Goal: Transaction & Acquisition: Book appointment/travel/reservation

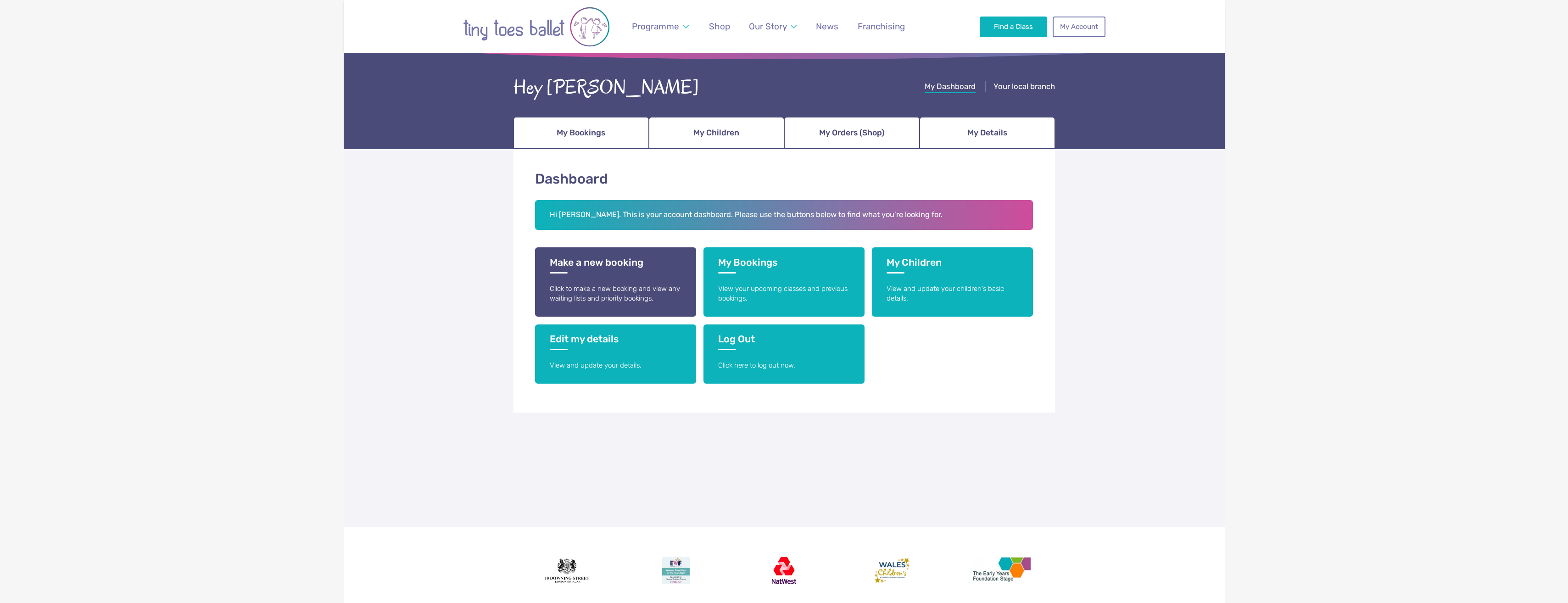
scroll to position [8, 0]
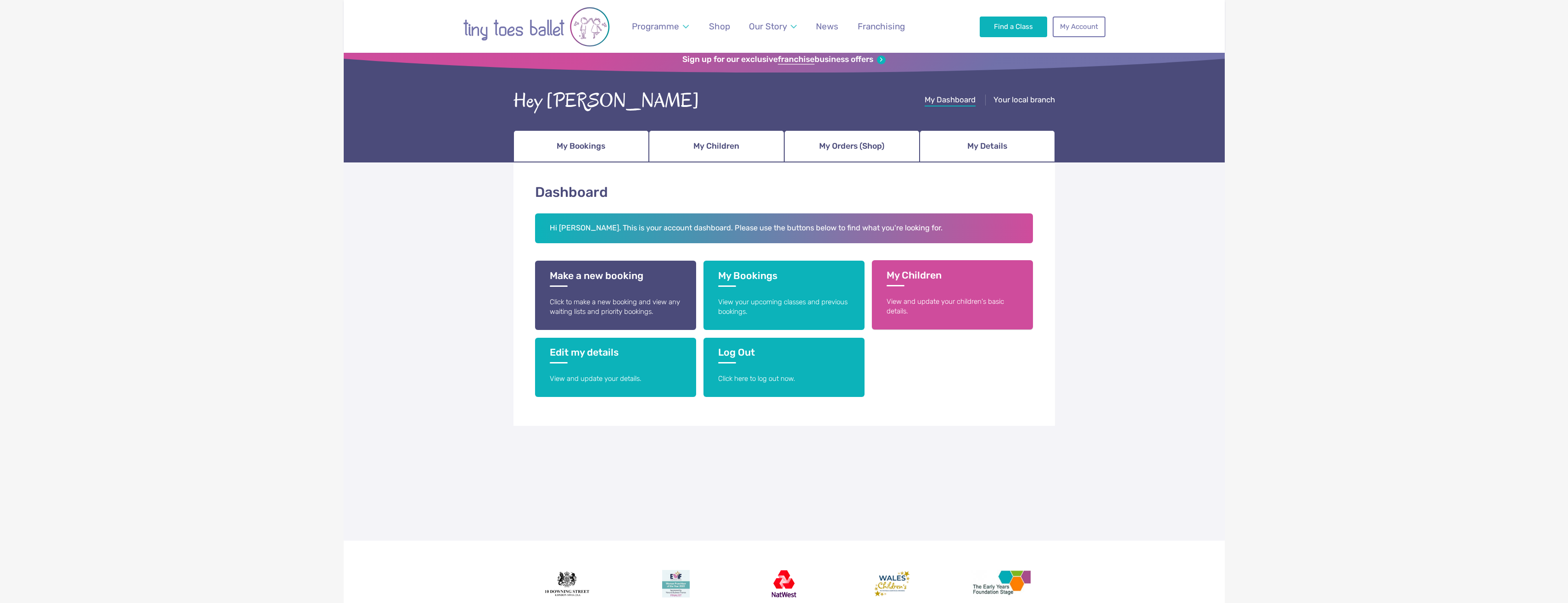
click at [937, 312] on p "View and update your children's basic details." at bounding box center [953, 307] width 132 height 20
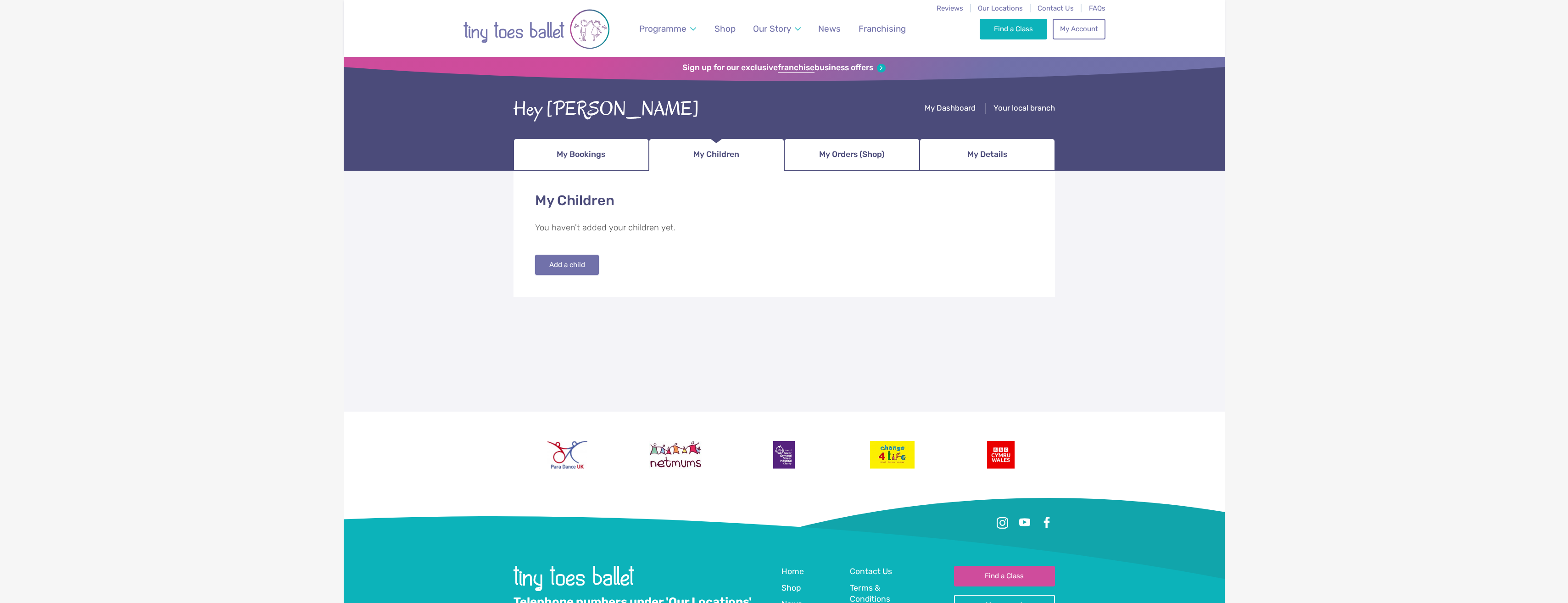
click at [566, 263] on button "Add a child" at bounding box center [567, 265] width 64 height 20
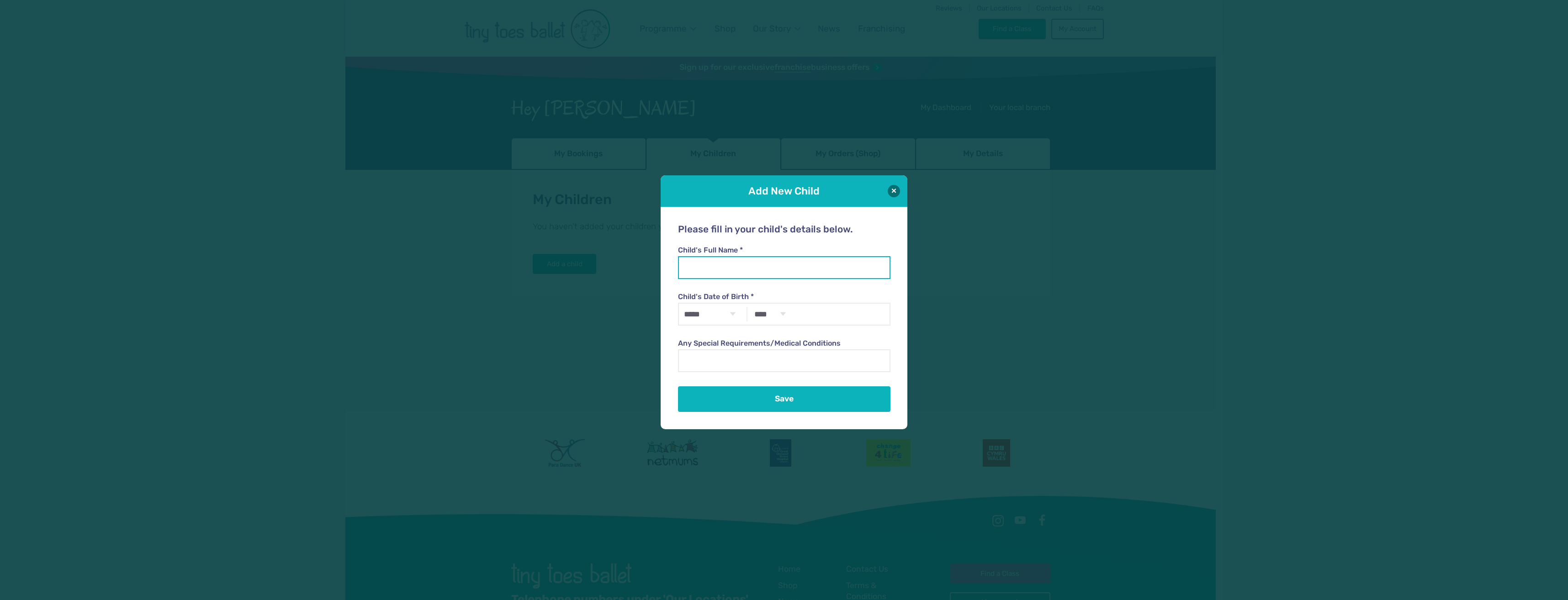
click at [718, 267] on input "Child's Full Name *" at bounding box center [784, 267] width 212 height 23
type input "**********"
click at [723, 313] on select "***** ******* ******** ***** ***** *** **** **** ****** ********* ******* *****…" at bounding box center [709, 314] width 61 height 21
select select "*"
click at [679, 303] on select "***** ******* ******** ***** ***** *** **** **** ****** ********* ******* *****…" at bounding box center [709, 314] width 61 height 21
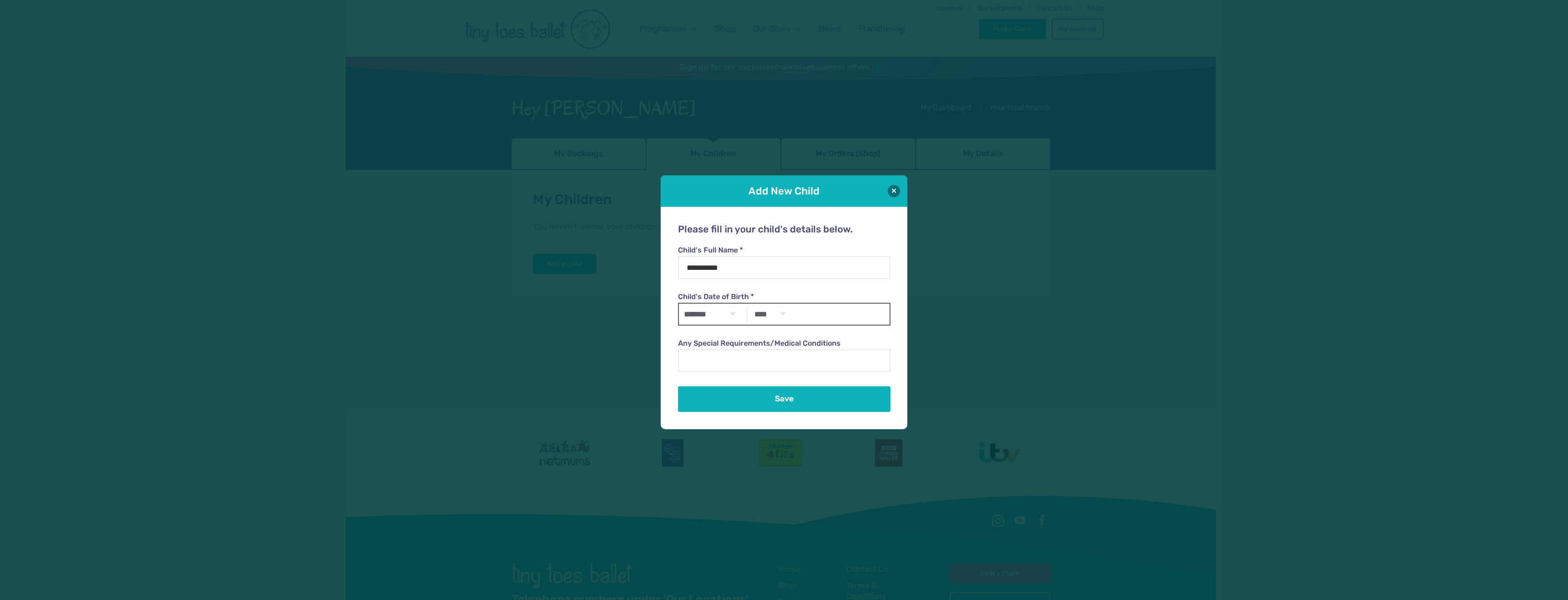
click at [780, 309] on select "**** **** **** **** **** **** **** **** **** **** **** **** **** **** **** ****…" at bounding box center [770, 314] width 41 height 21
select select "****"
click at [750, 303] on select "**** **** **** **** **** **** **** **** **** **** **** **** **** **** **** ****…" at bounding box center [770, 314] width 41 height 21
click at [794, 401] on button "Save" at bounding box center [784, 399] width 212 height 26
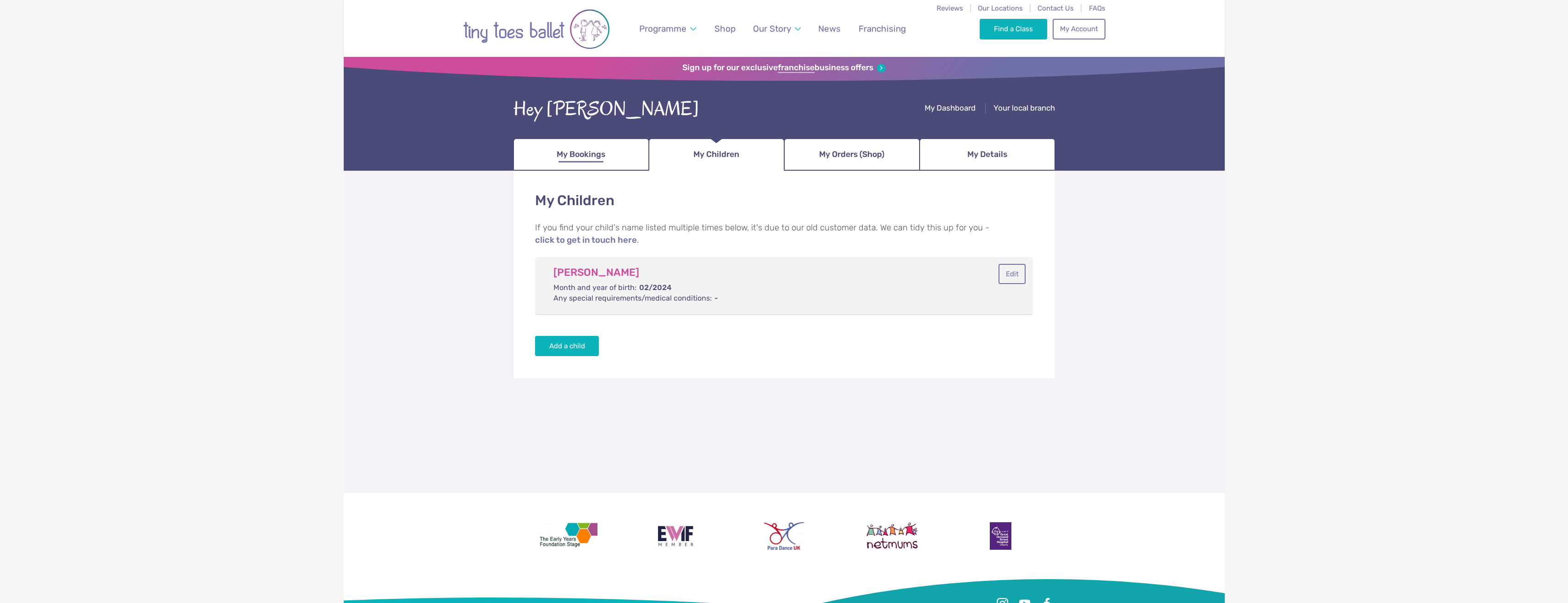
click at [589, 160] on span "My Bookings" at bounding box center [581, 155] width 49 height 16
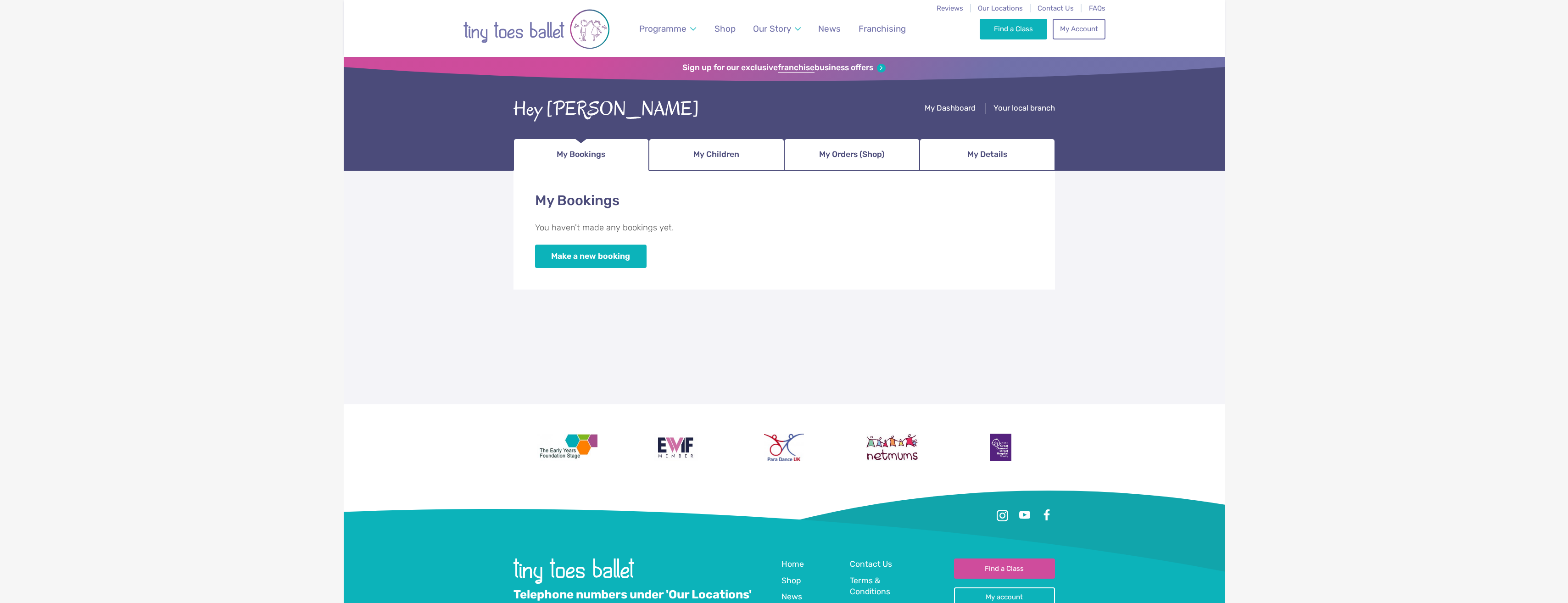
click at [838, 160] on span "My Orders (Shop)" at bounding box center [852, 155] width 65 height 16
click at [605, 165] on link "My Bookings" at bounding box center [581, 155] width 135 height 32
click at [589, 259] on link "Make a new booking" at bounding box center [591, 256] width 111 height 24
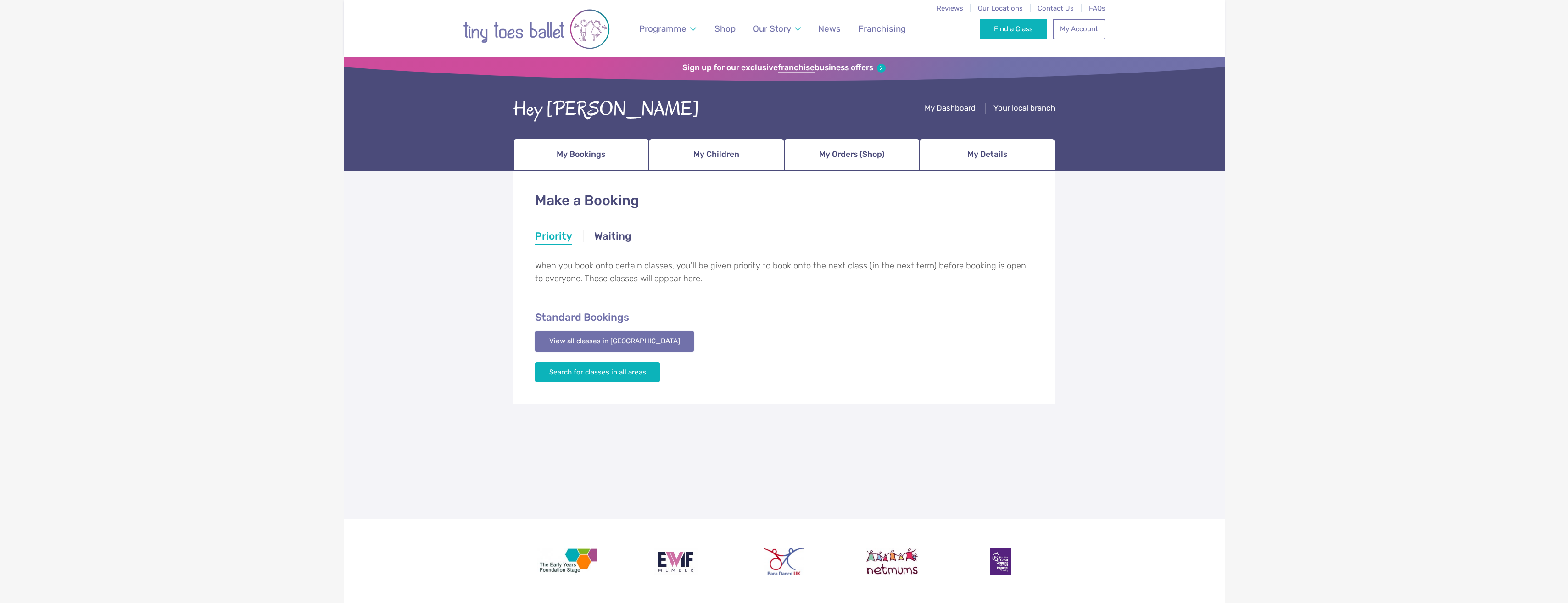
click at [632, 340] on link "View all classes in Colchester" at bounding box center [614, 341] width 159 height 20
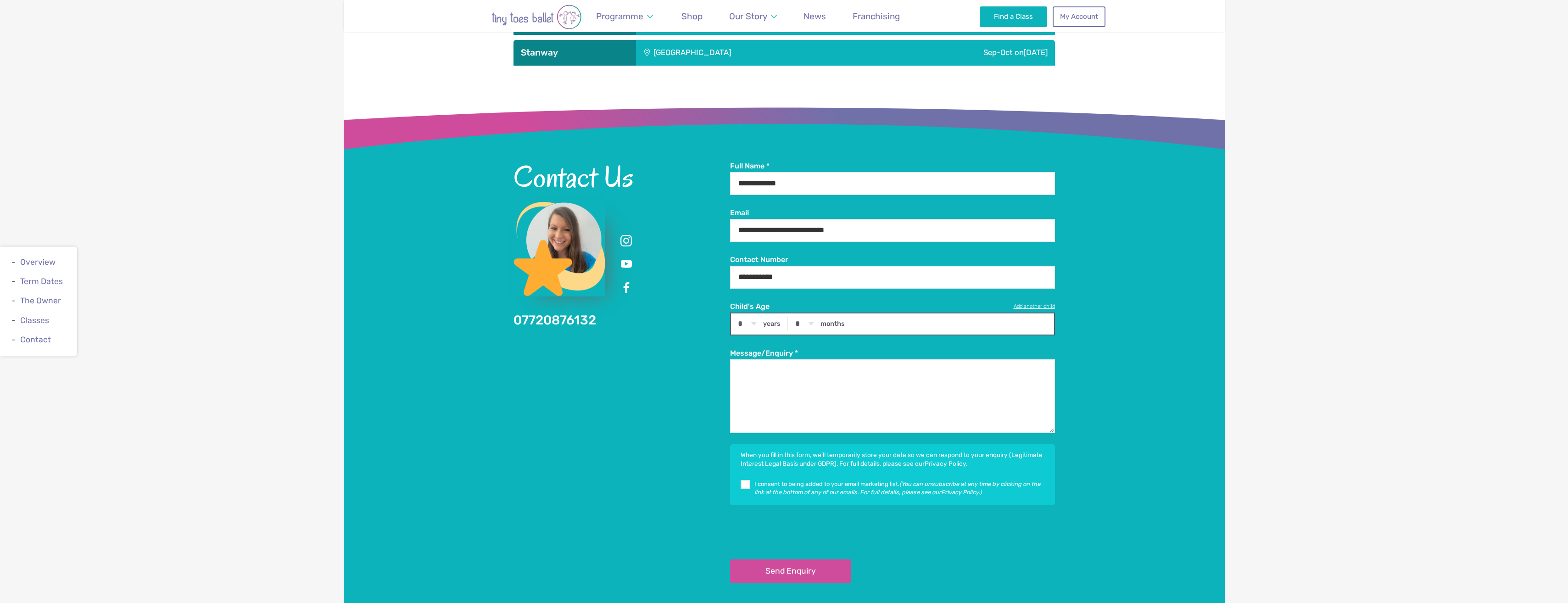
scroll to position [1277, 0]
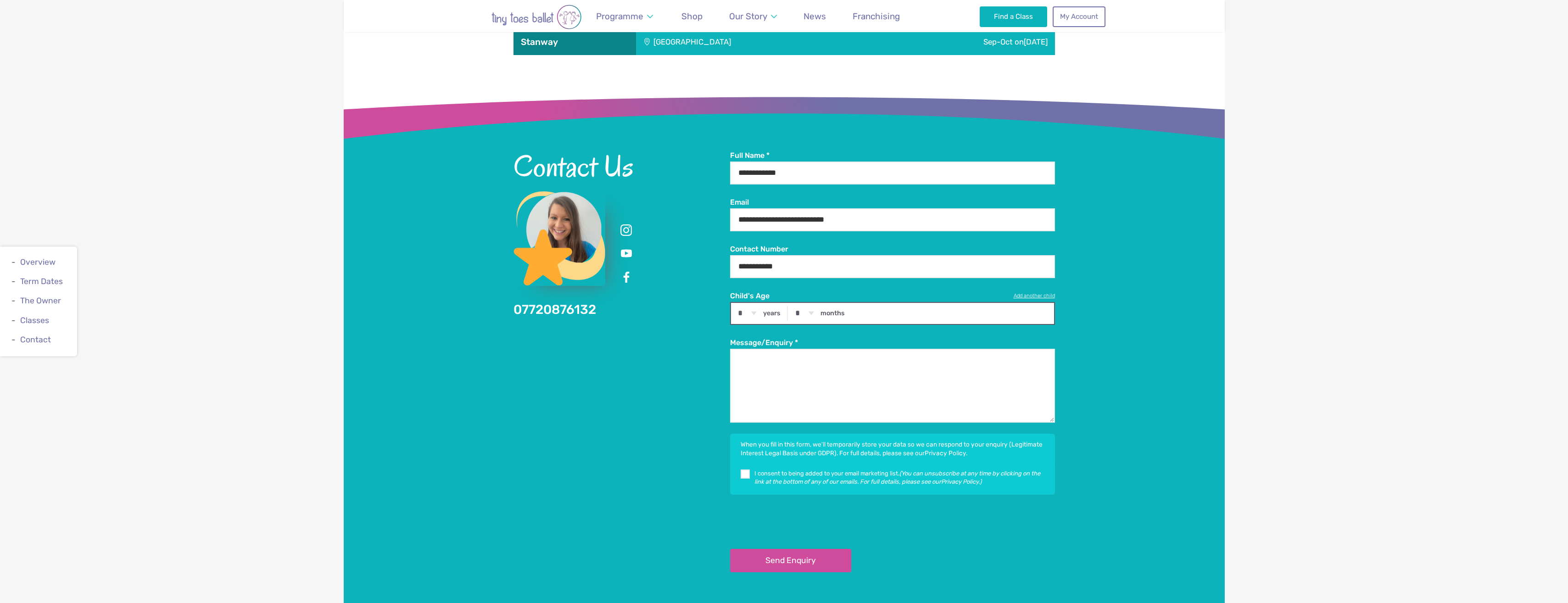
click at [0, 0] on select "* * * * * * * * * * ** ** **" at bounding box center [0, 0] width 0 height 0
select select "*"
click at [0, 0] on select "* * * * * * * * * * ** ** **" at bounding box center [0, 0] width 0 height 0
click at [0, 0] on select "* * * * * * * * * * ** **" at bounding box center [0, 0] width 0 height 0
select select "*"
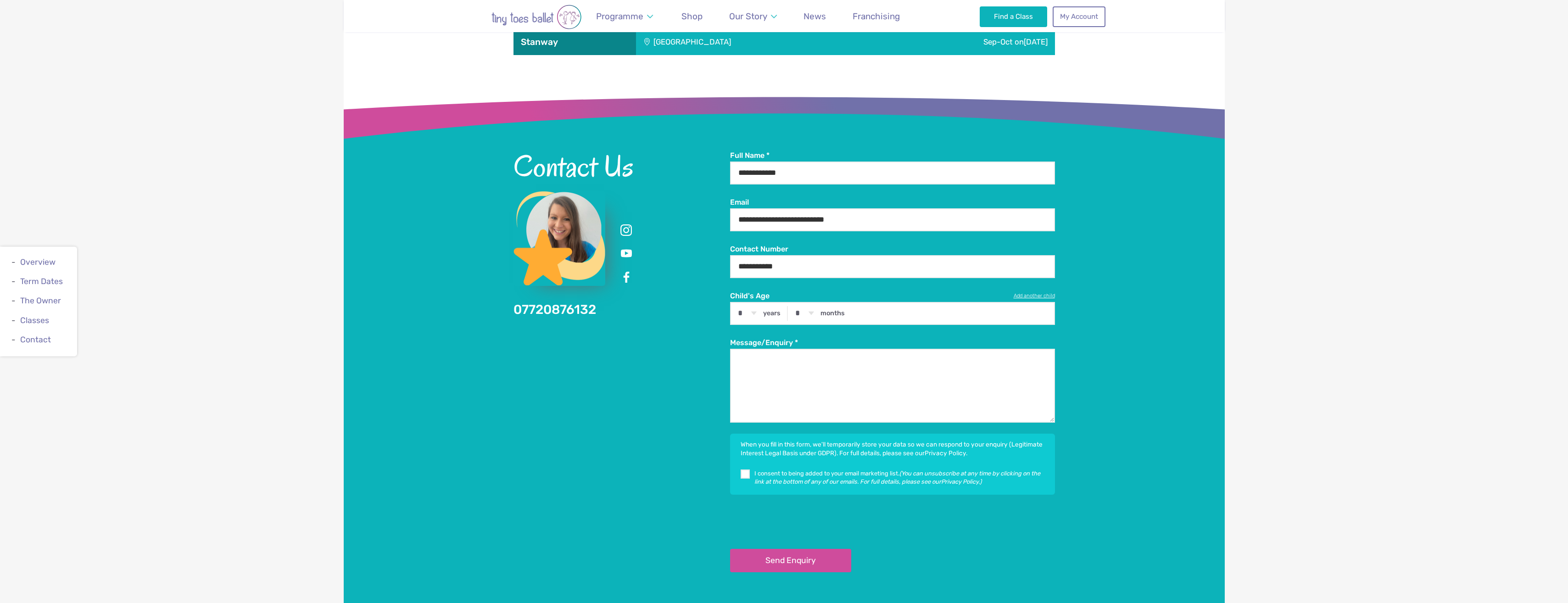
click at [0, 0] on select "* * * * * * * * * * ** **" at bounding box center [0, 0] width 0 height 0
click at [1062, 357] on div "**********" at bounding box center [784, 354] width 881 height 524
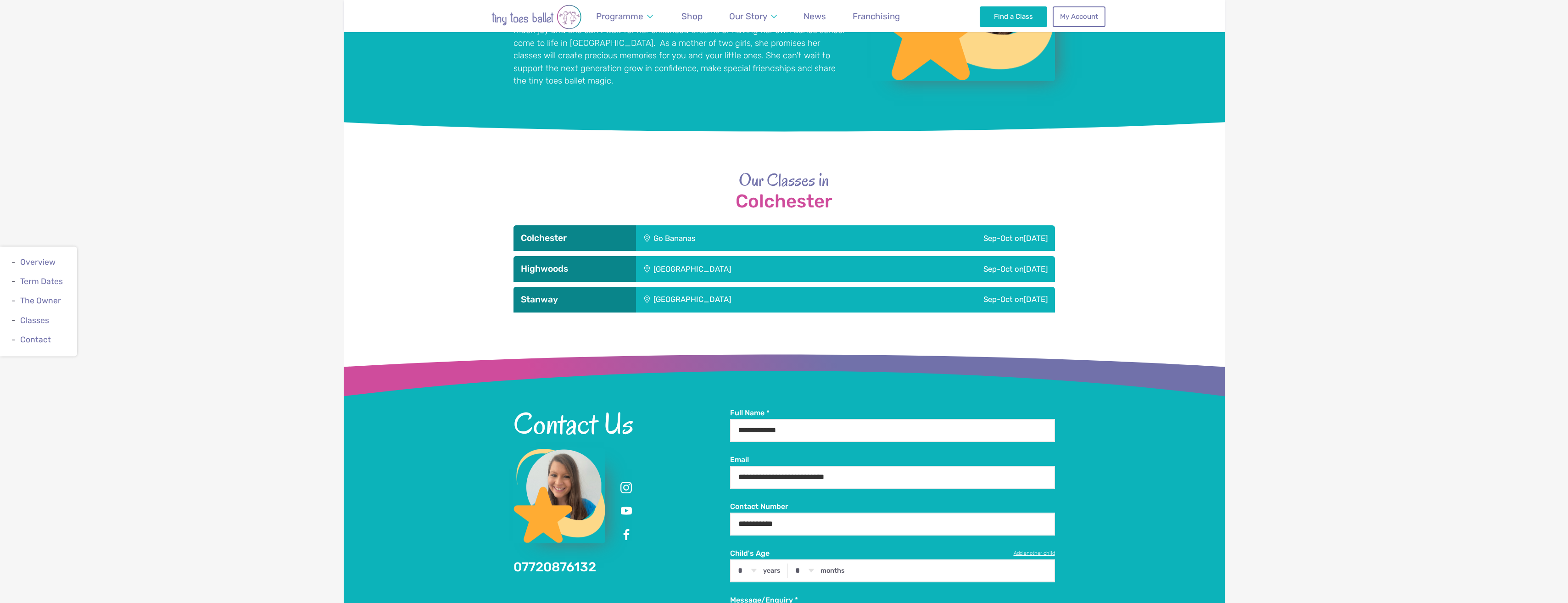
scroll to position [1001, 0]
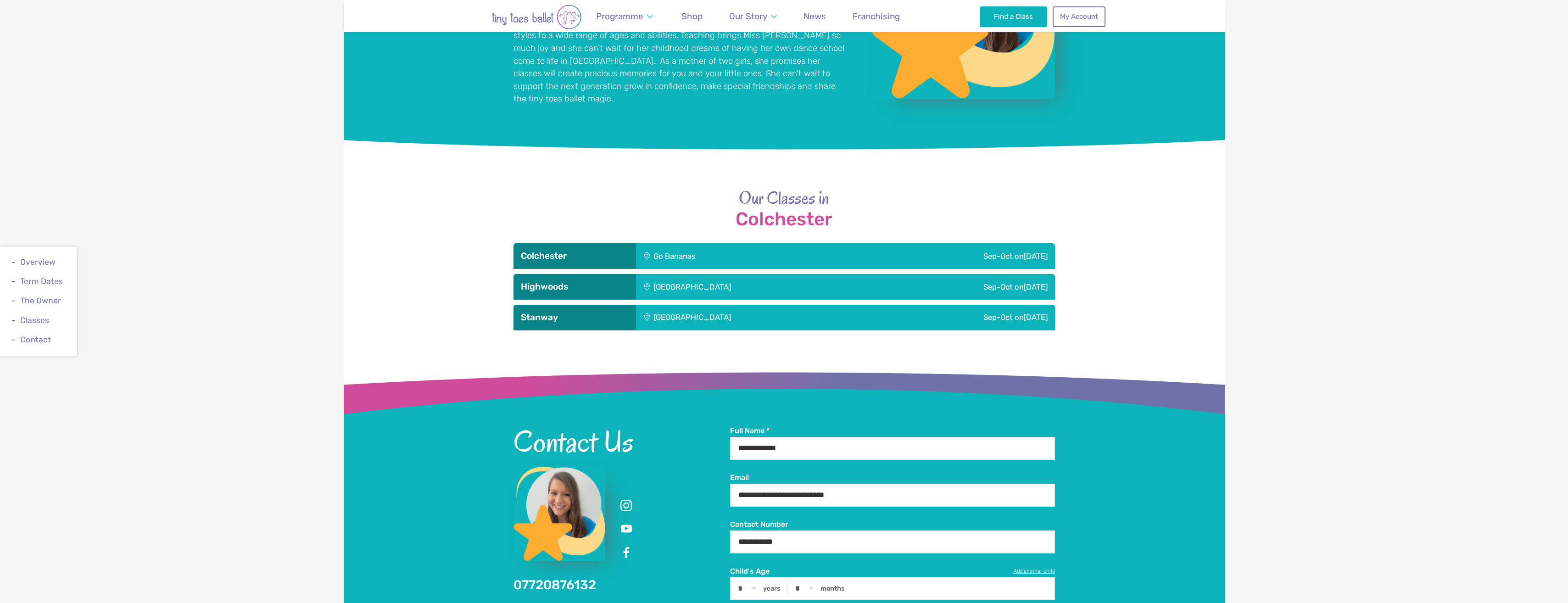
click at [748, 254] on div "Go Bananas" at bounding box center [732, 256] width 193 height 26
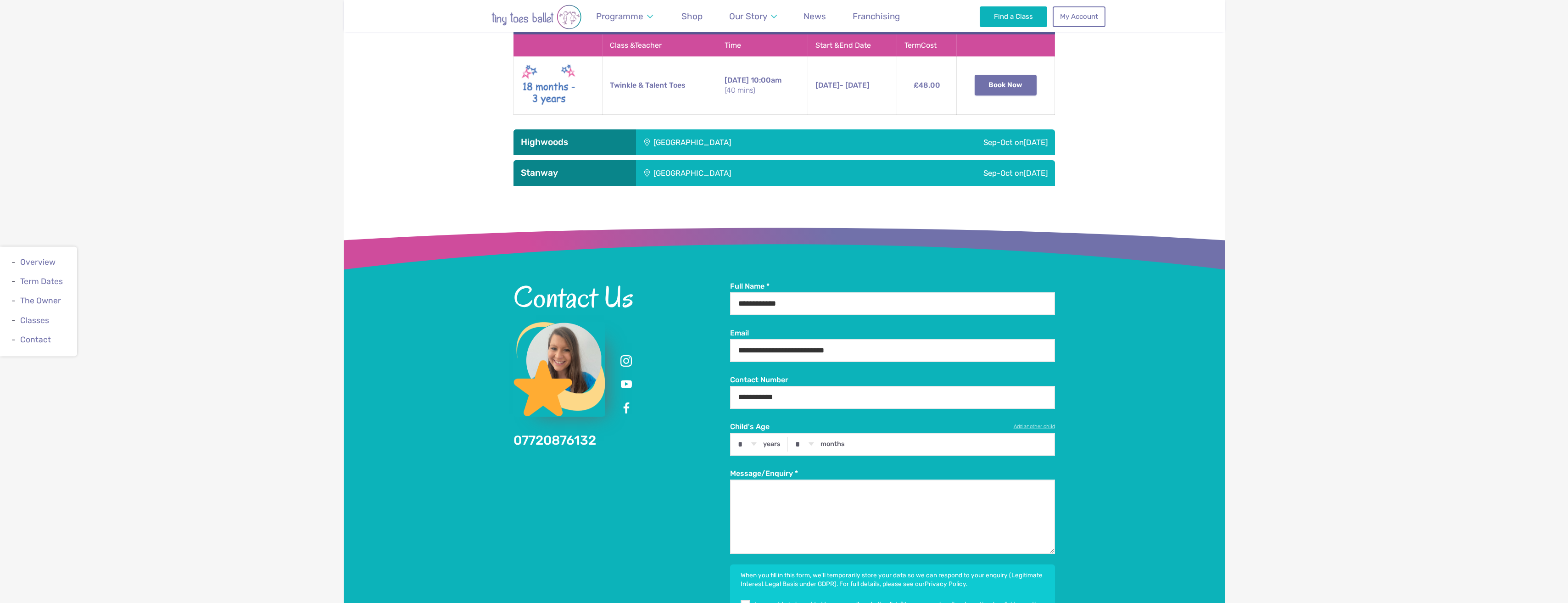
scroll to position [1277, 0]
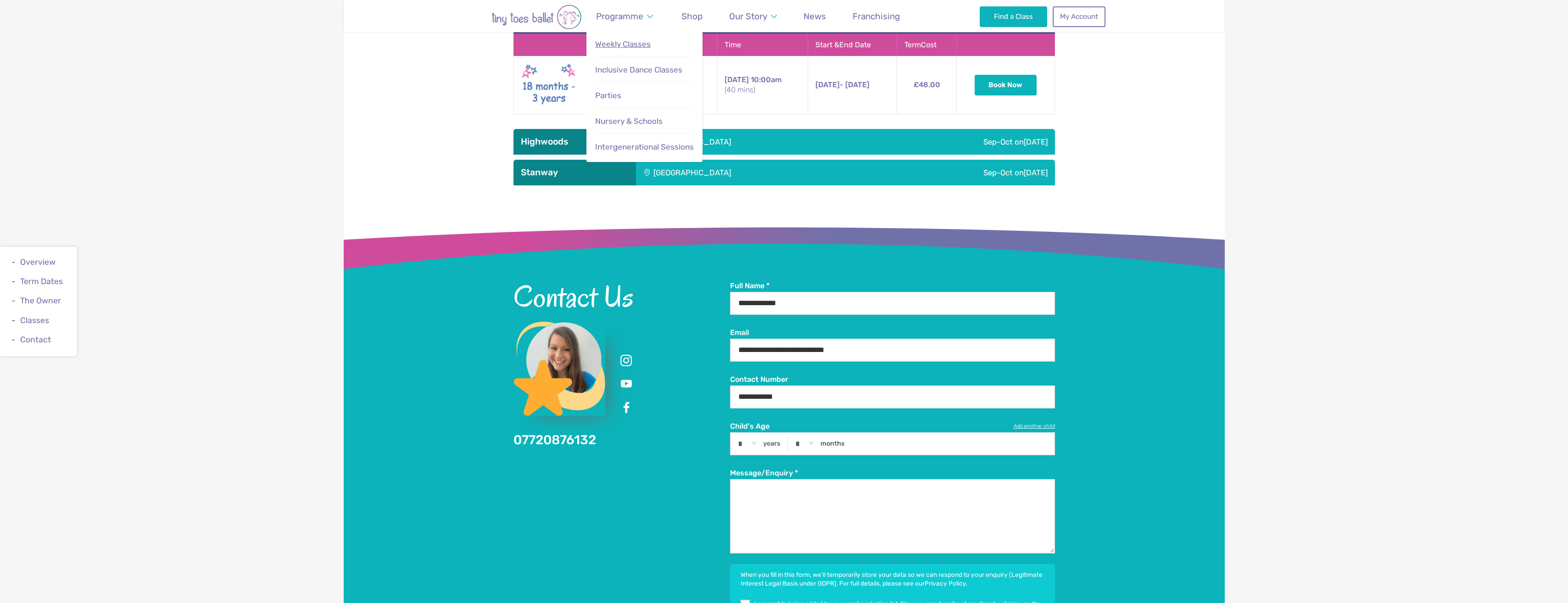
click at [630, 45] on span "Weekly Classes" at bounding box center [623, 44] width 56 height 9
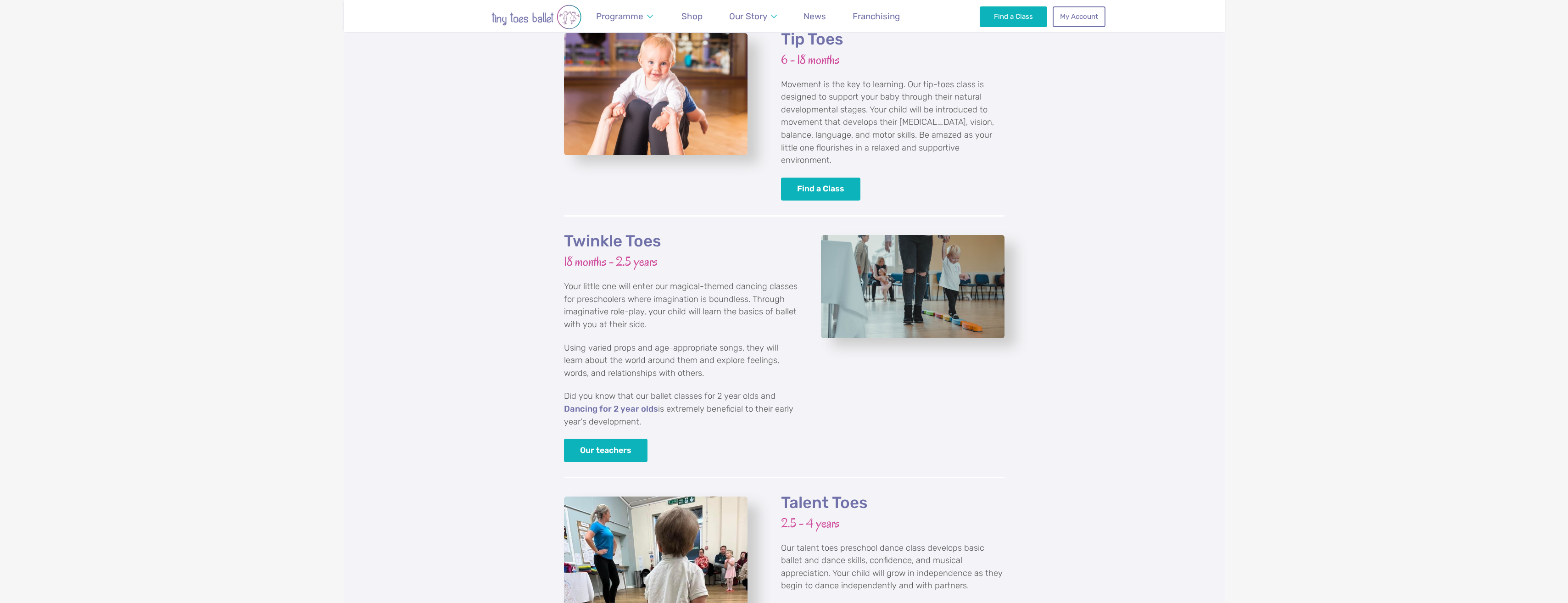
scroll to position [918, 0]
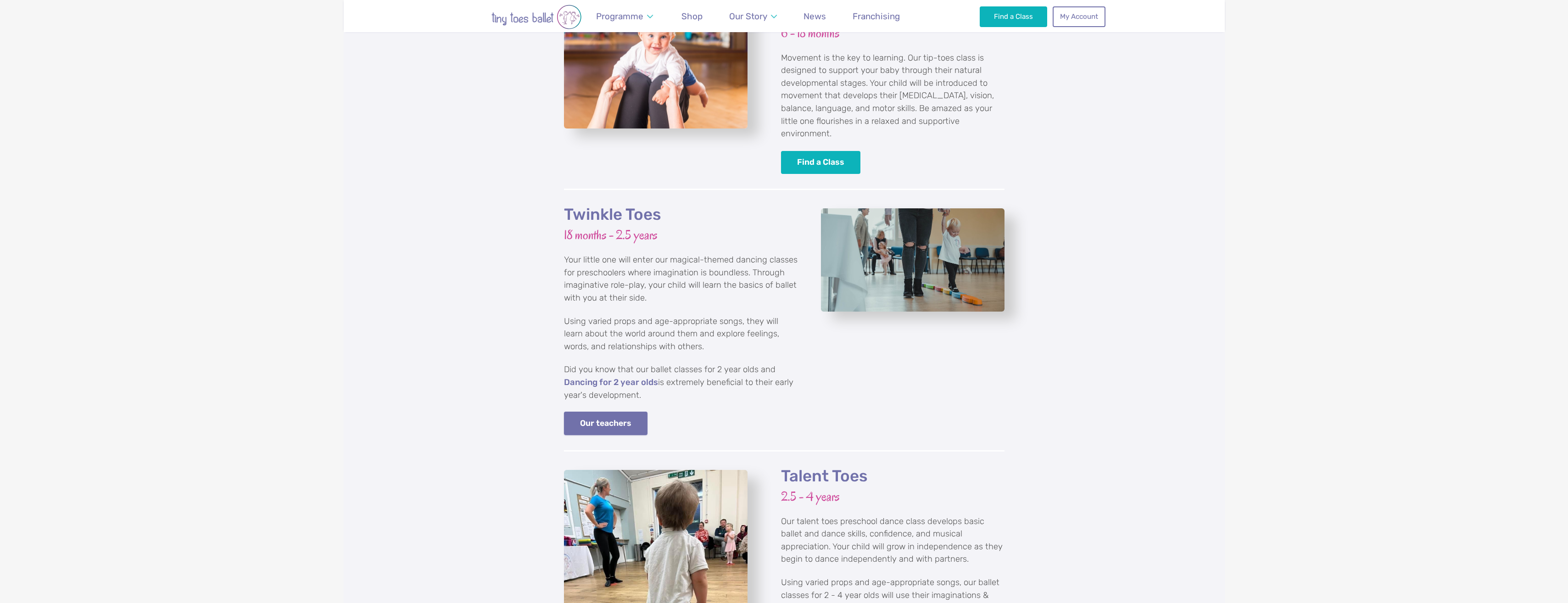
click at [627, 412] on link "Our teachers" at bounding box center [606, 424] width 84 height 24
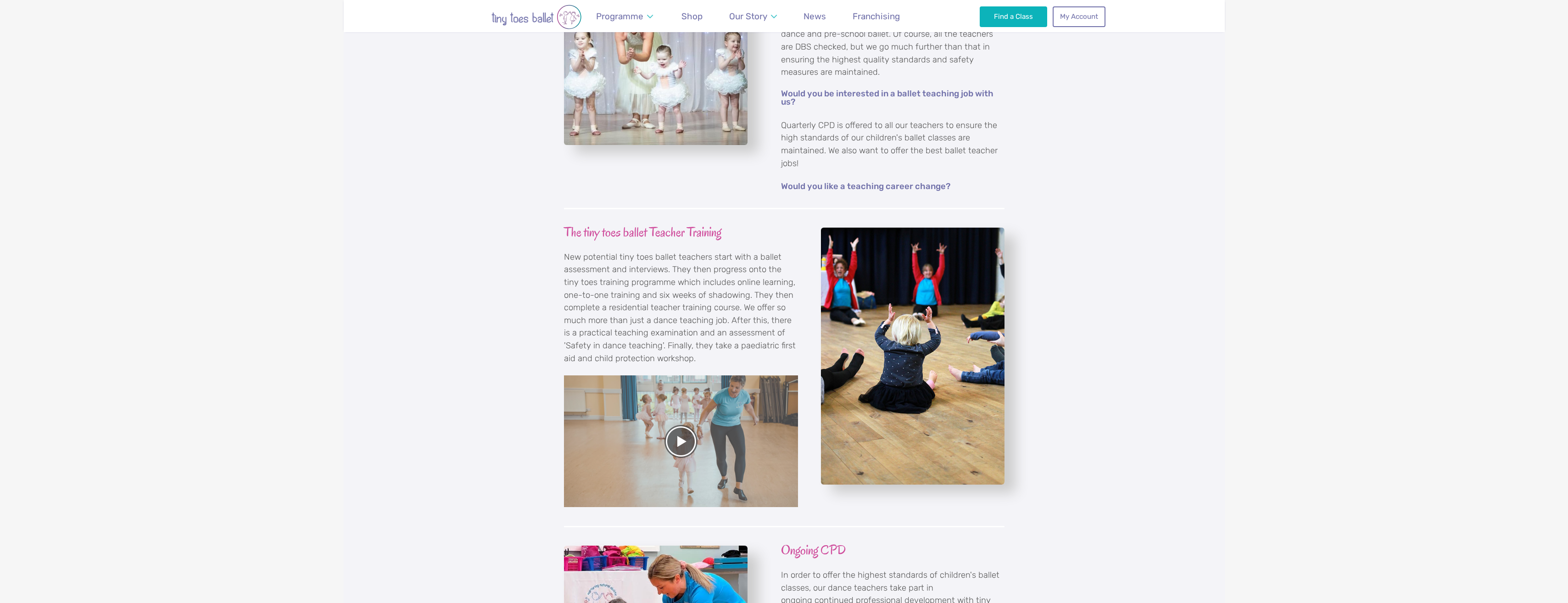
scroll to position [780, 0]
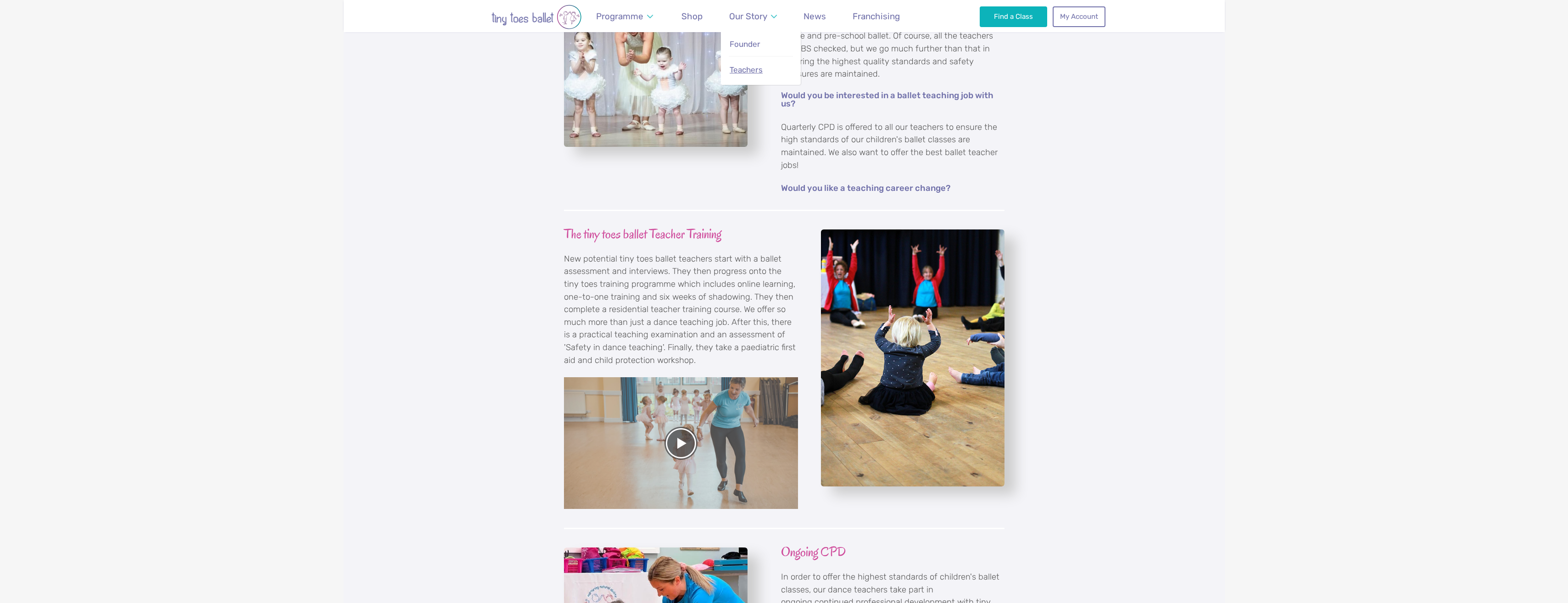
click at [774, 73] on link "Teachers" at bounding box center [760, 70] width 64 height 20
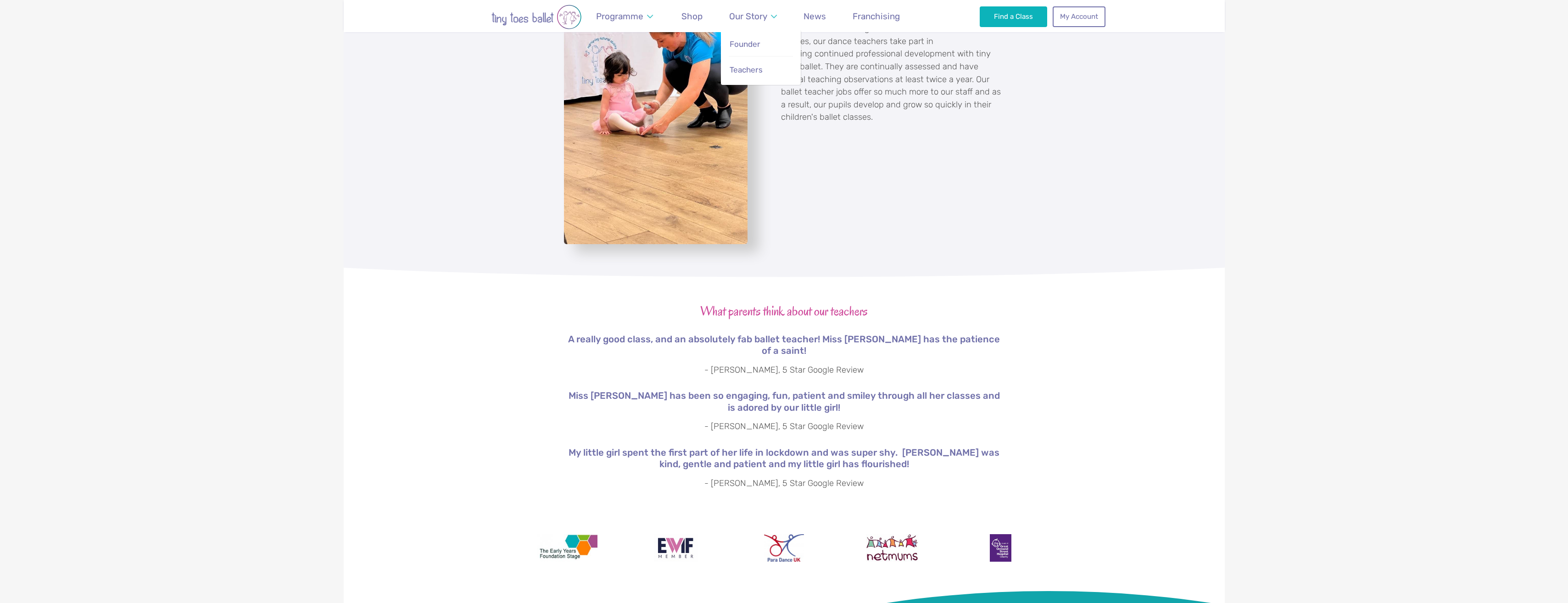
scroll to position [1193, 0]
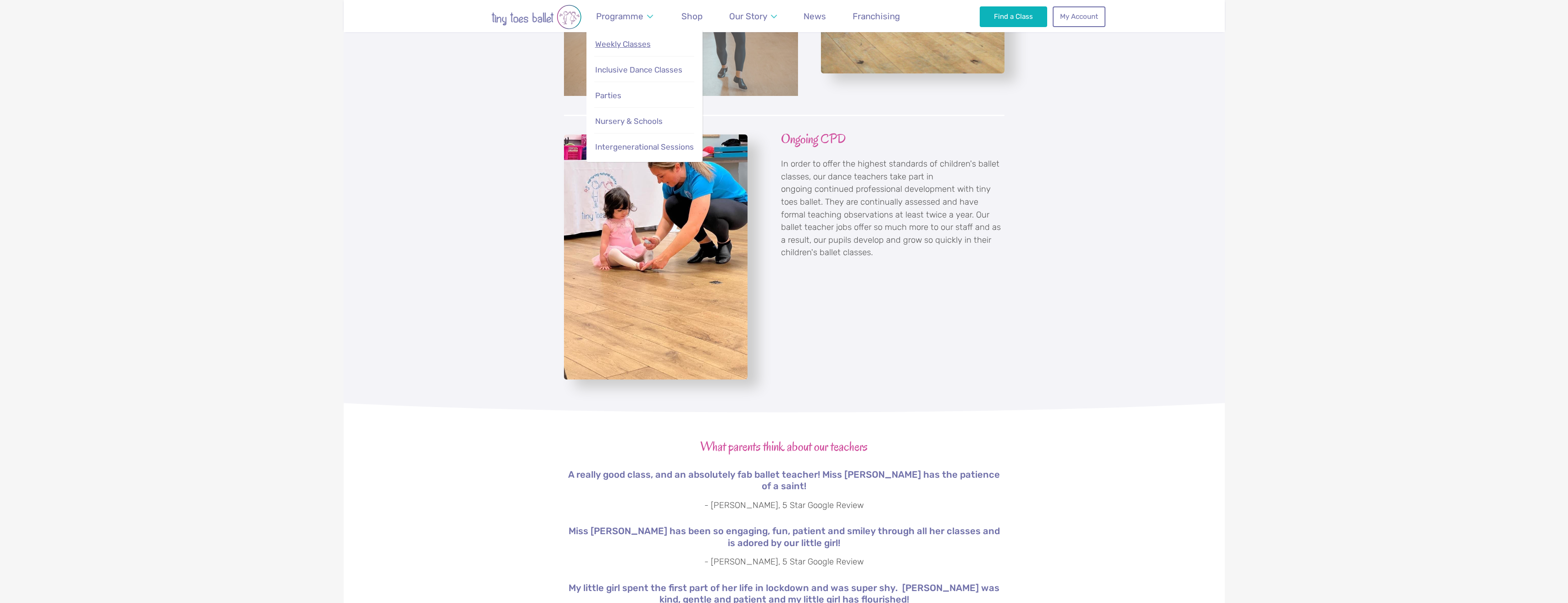
click at [636, 50] on link "Weekly Classes" at bounding box center [645, 45] width 100 height 20
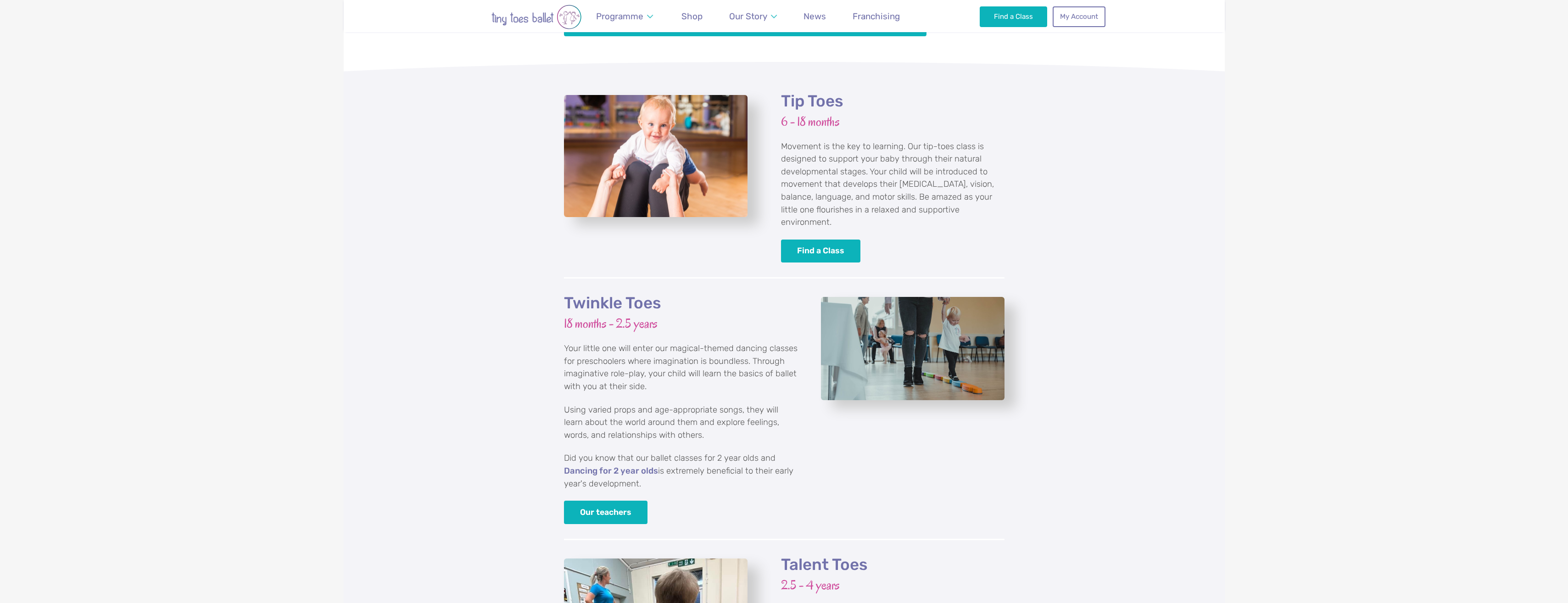
scroll to position [872, 0]
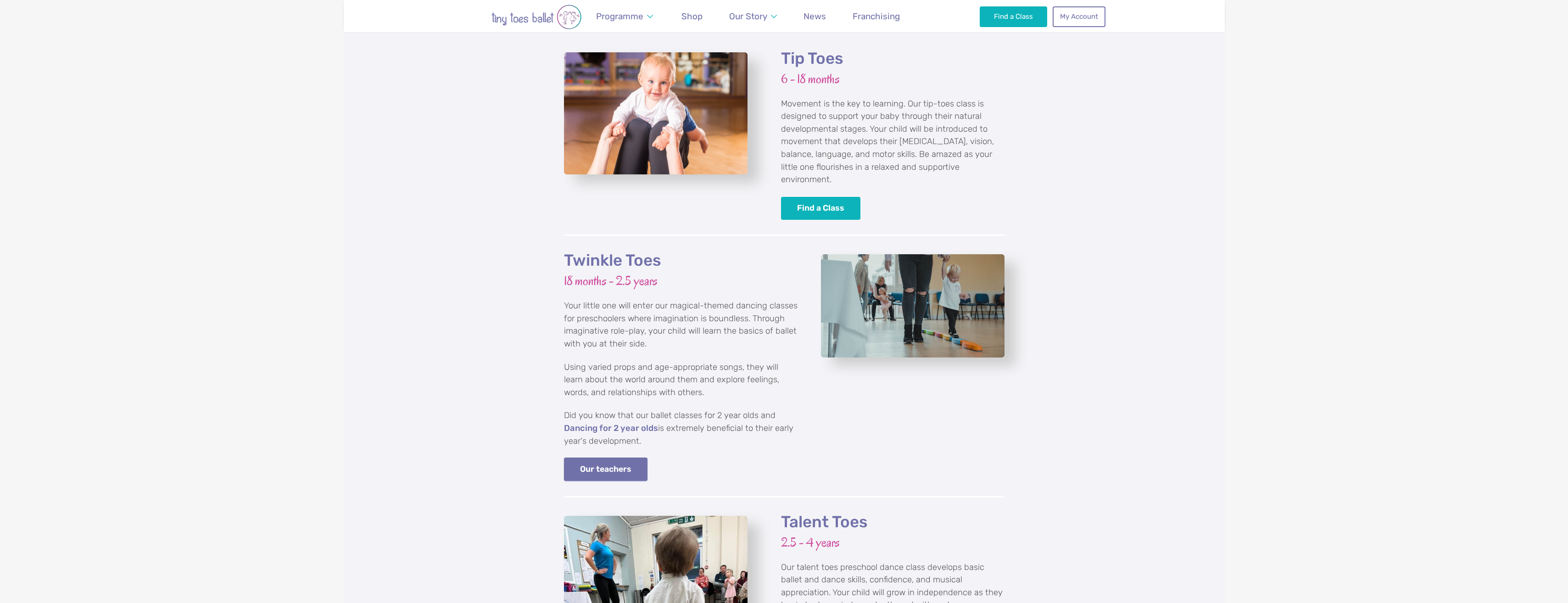
click at [615, 461] on link "Our teachers" at bounding box center [606, 469] width 84 height 24
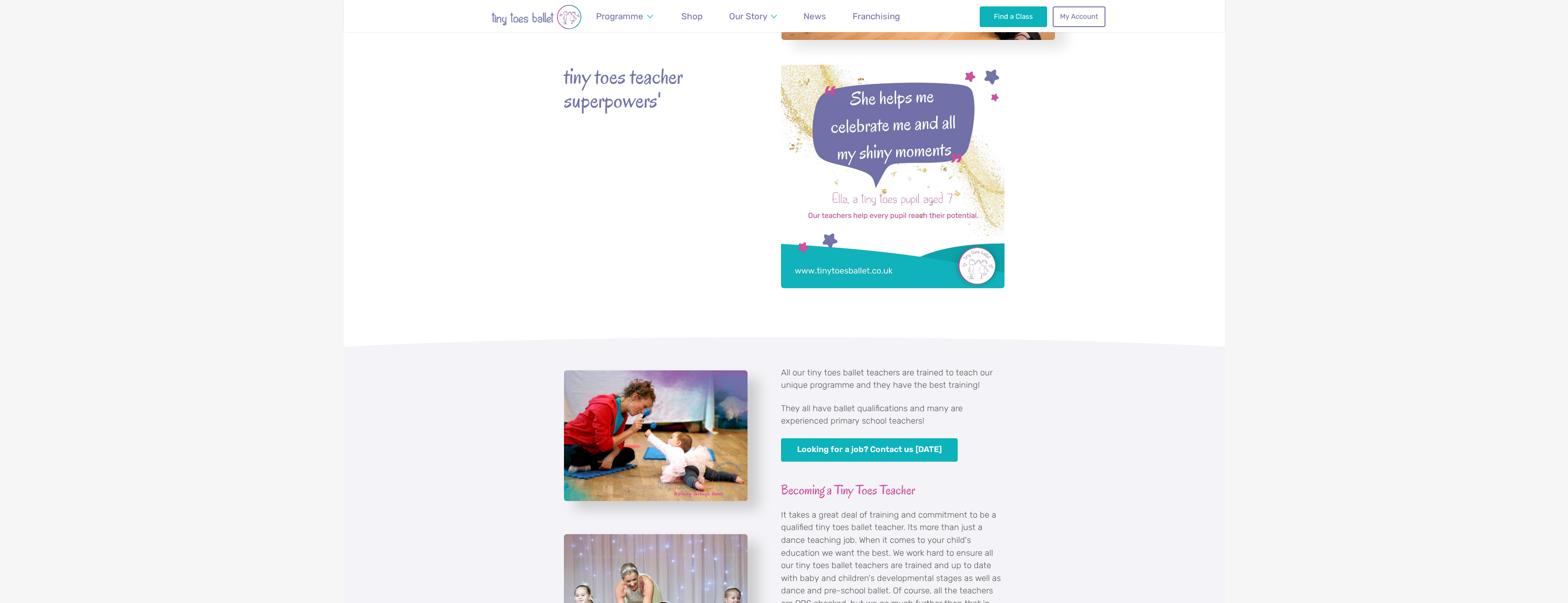
scroll to position [275, 0]
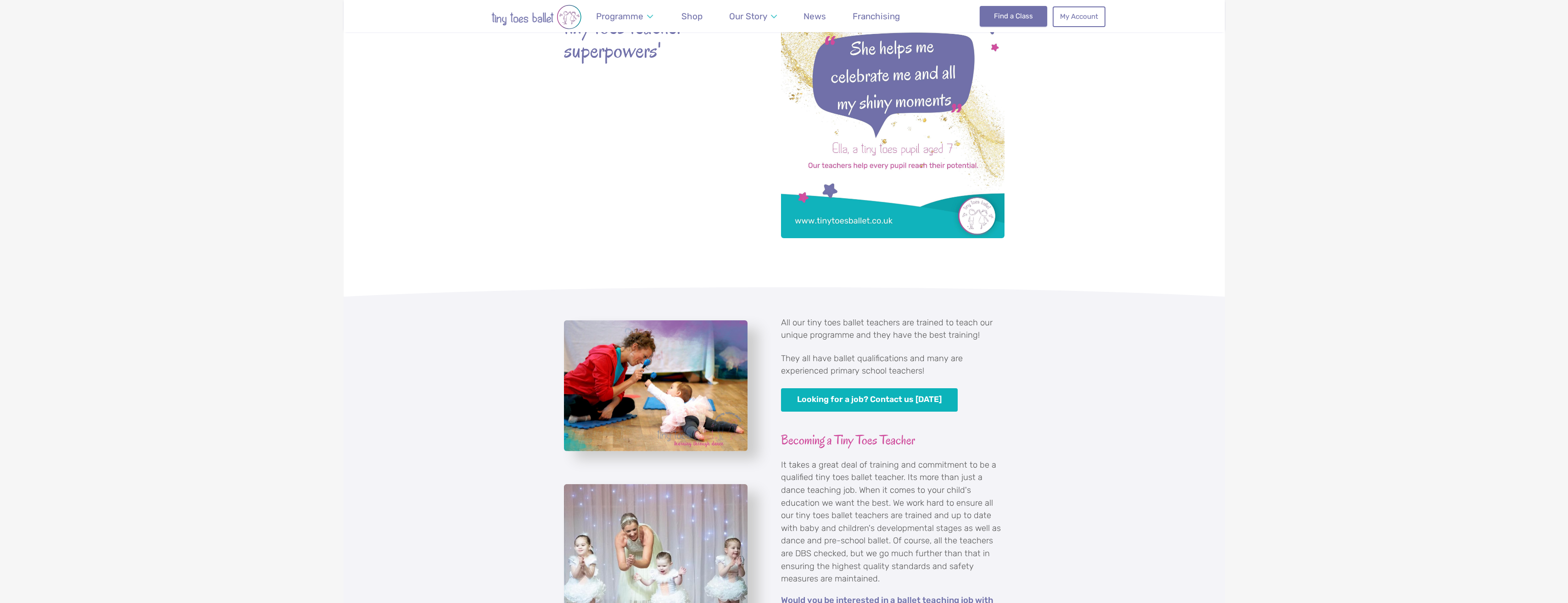
click at [1001, 17] on link "Find a Class" at bounding box center [1013, 16] width 67 height 20
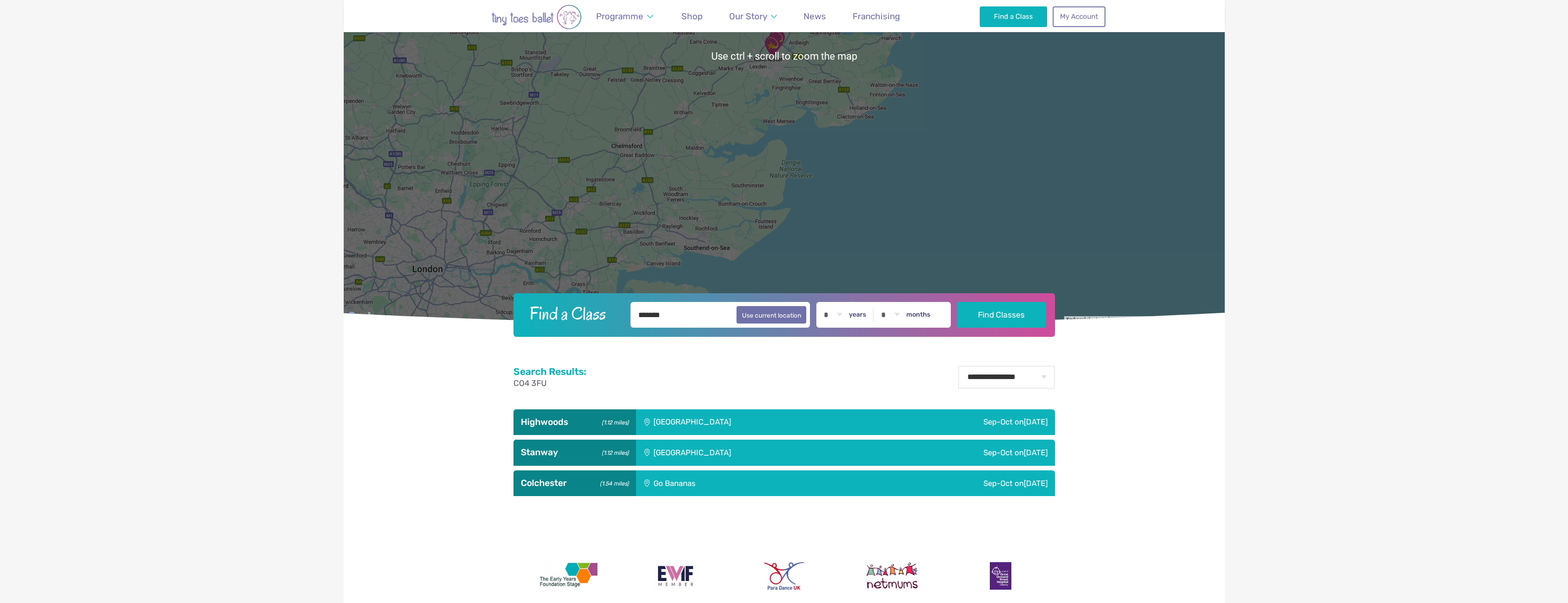
scroll to position [275, 0]
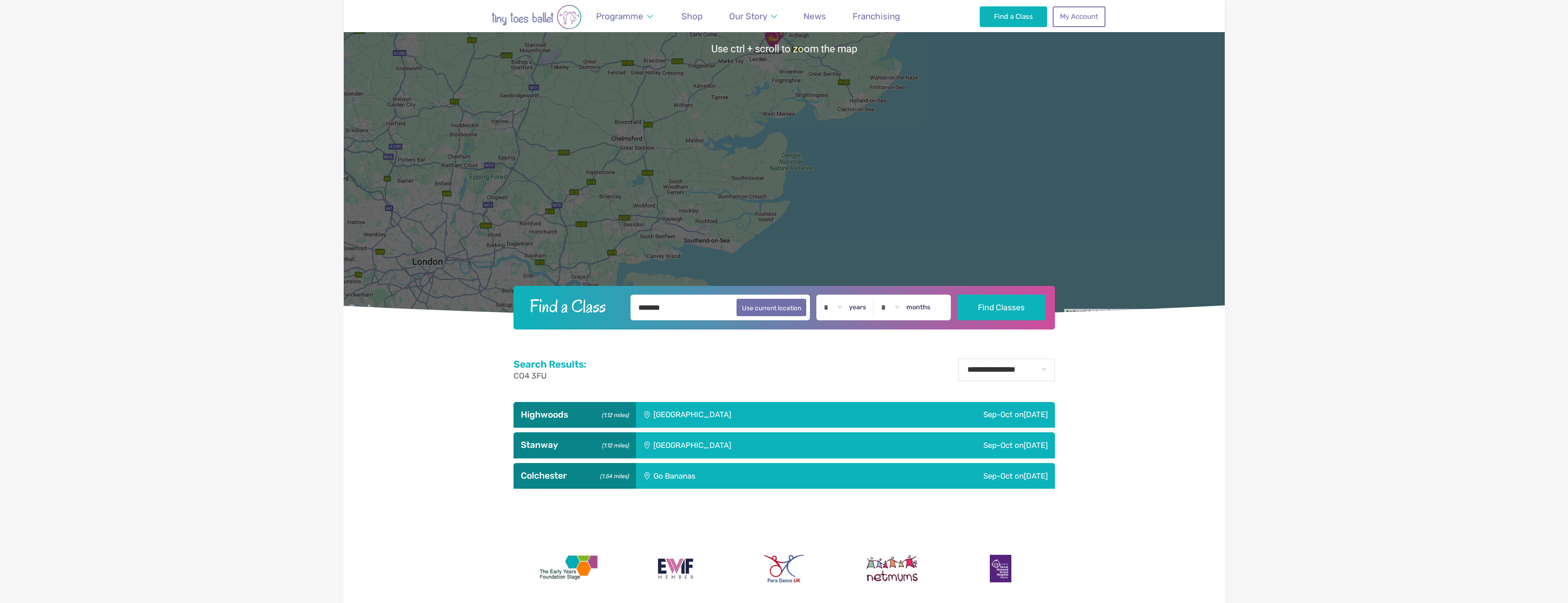
click at [698, 409] on div "[GEOGRAPHIC_DATA]" at bounding box center [754, 415] width 237 height 26
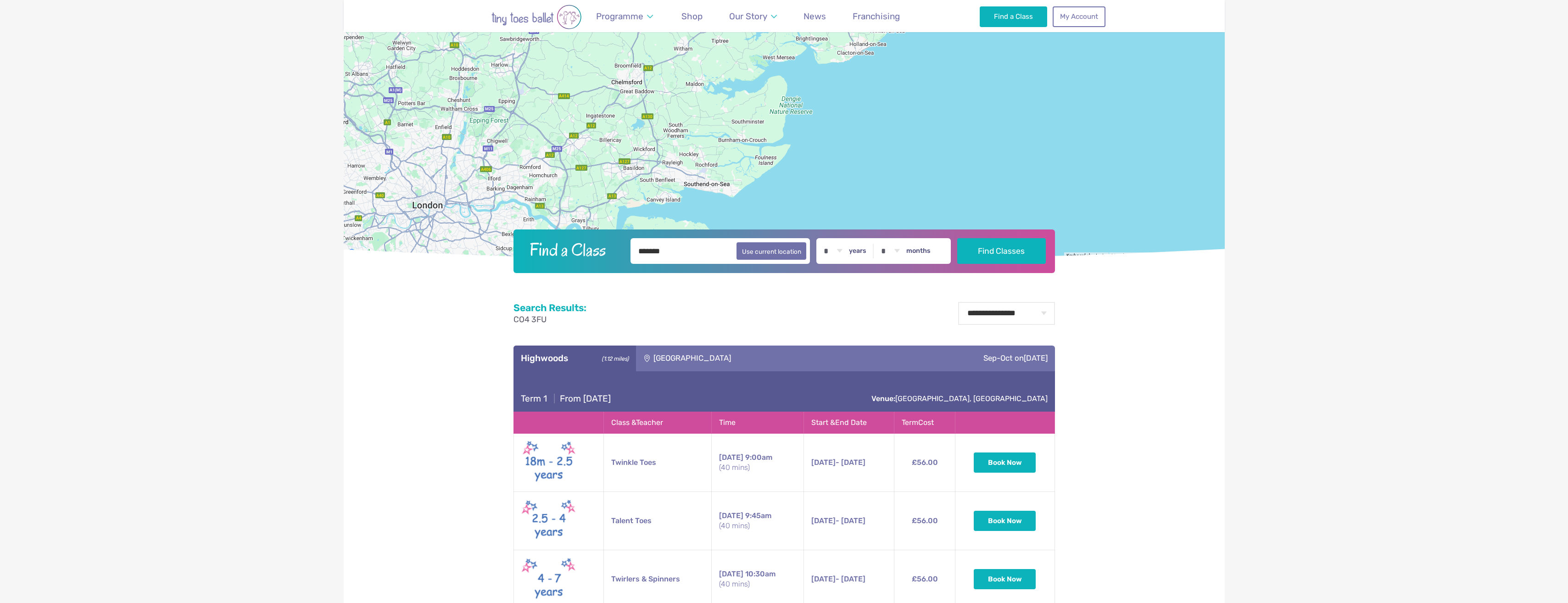
scroll to position [459, 0]
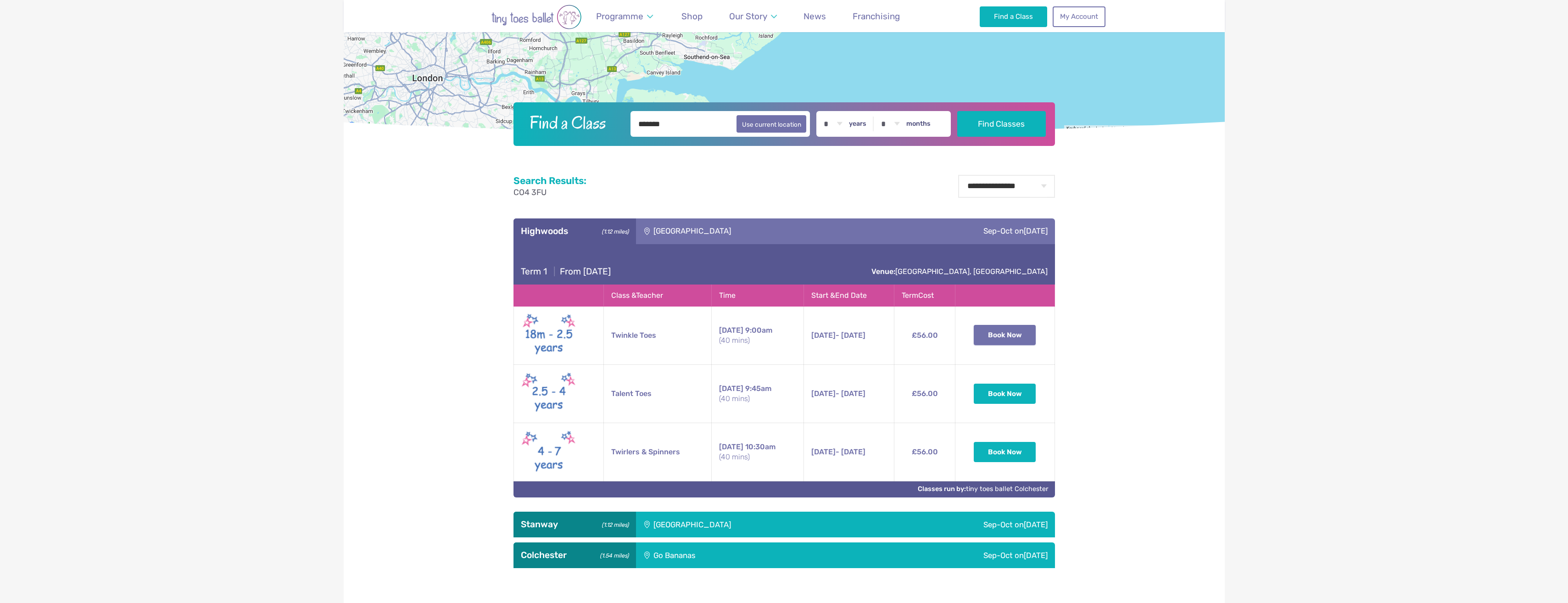
click at [1013, 338] on button "Book Now" at bounding box center [1005, 335] width 62 height 20
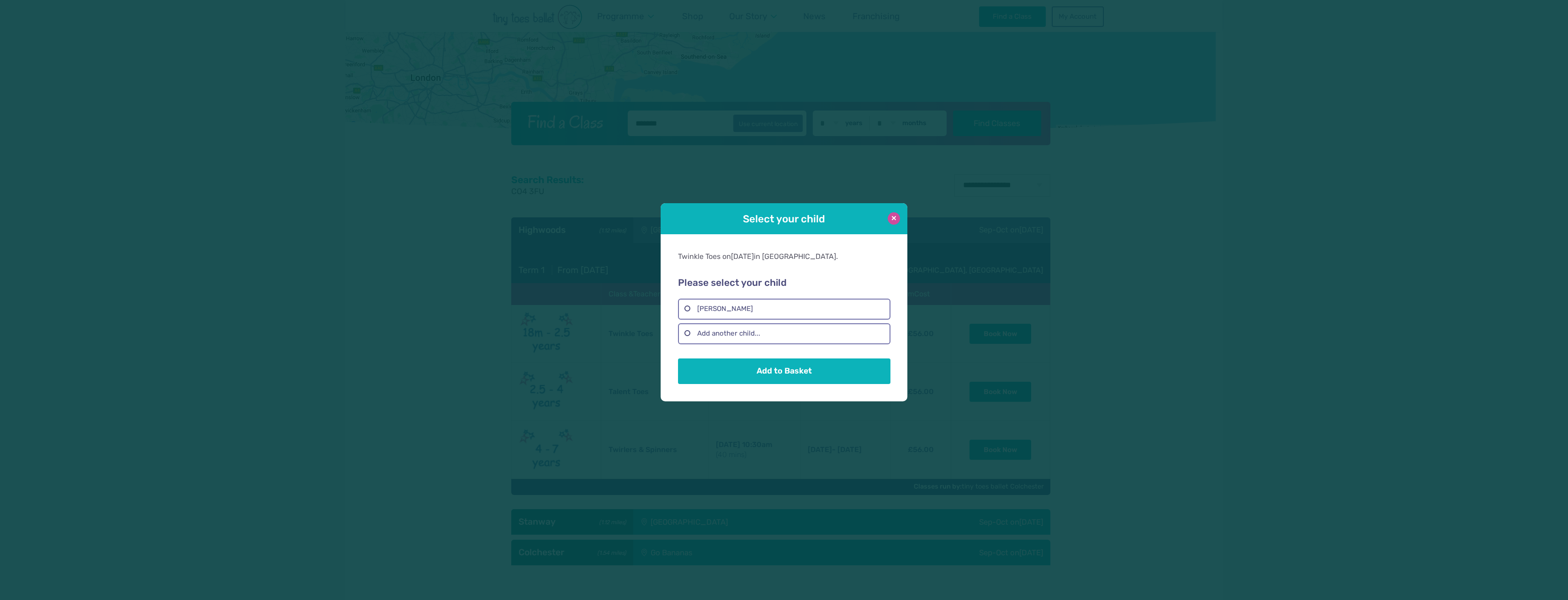
click at [890, 218] on button at bounding box center [894, 218] width 12 height 12
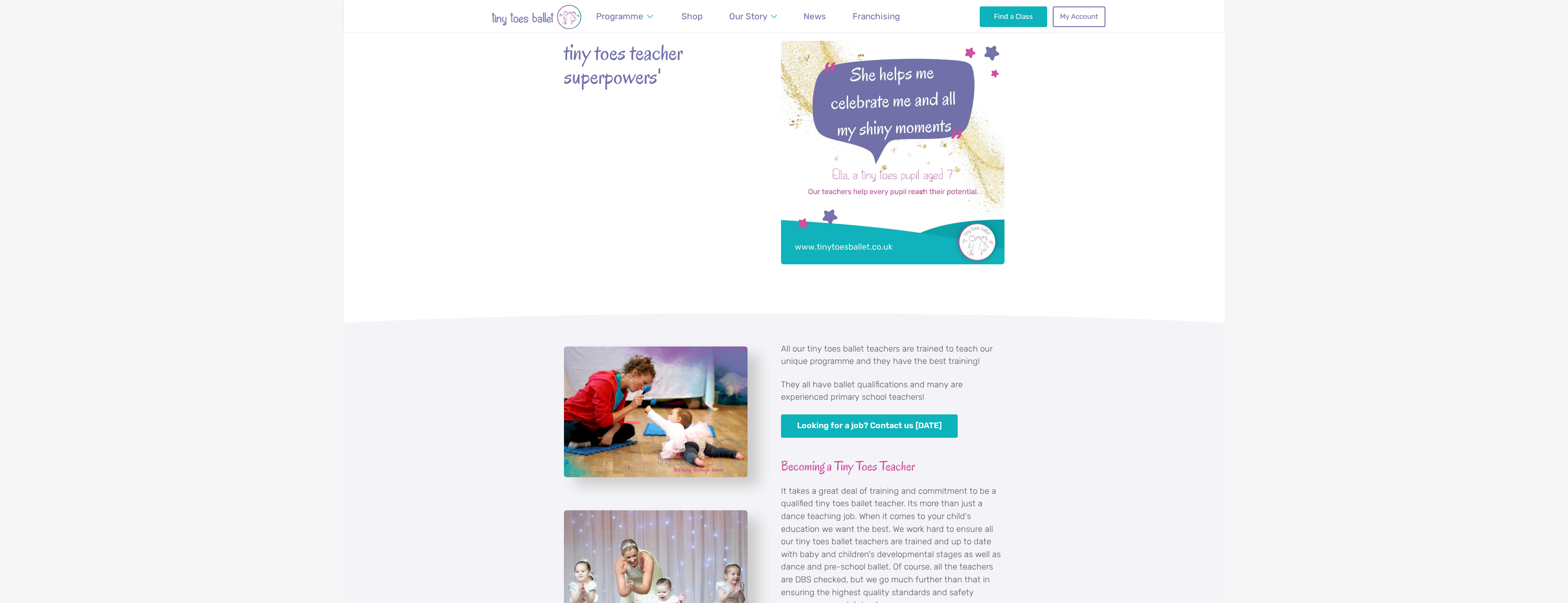
scroll to position [92, 0]
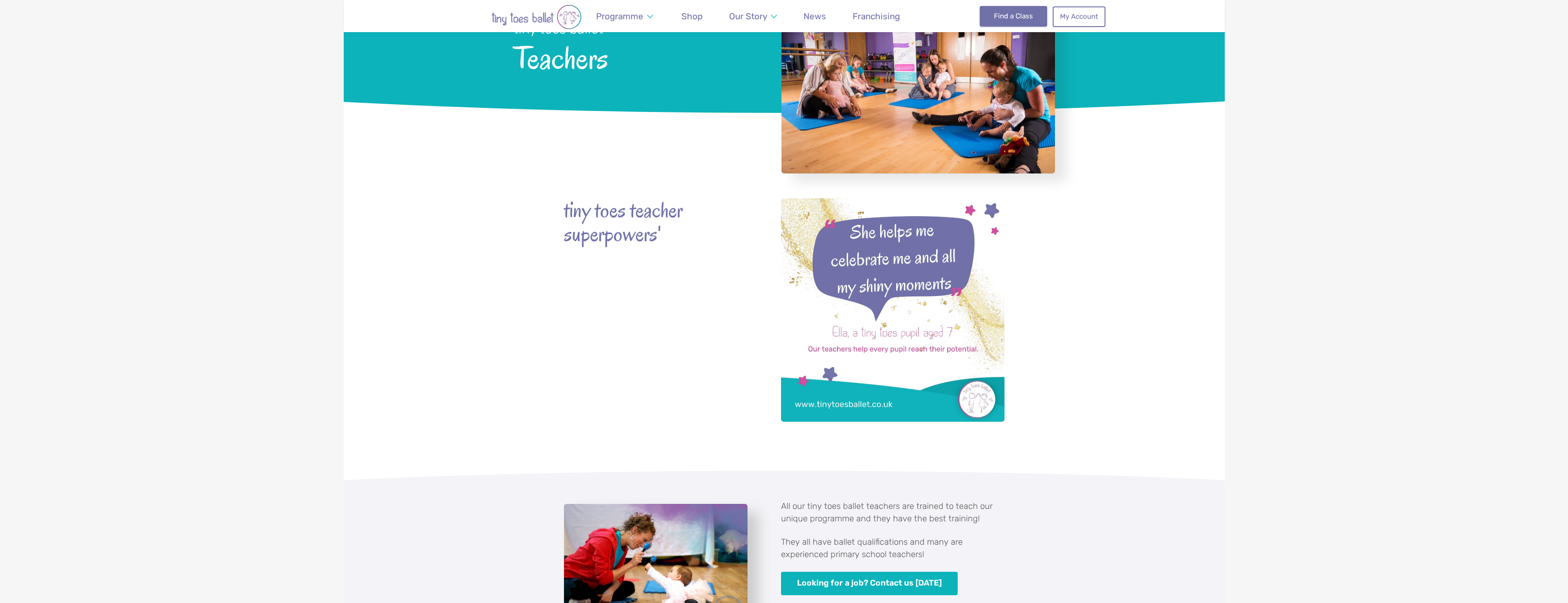
click at [1019, 19] on link "Find a Class" at bounding box center [1013, 16] width 67 height 20
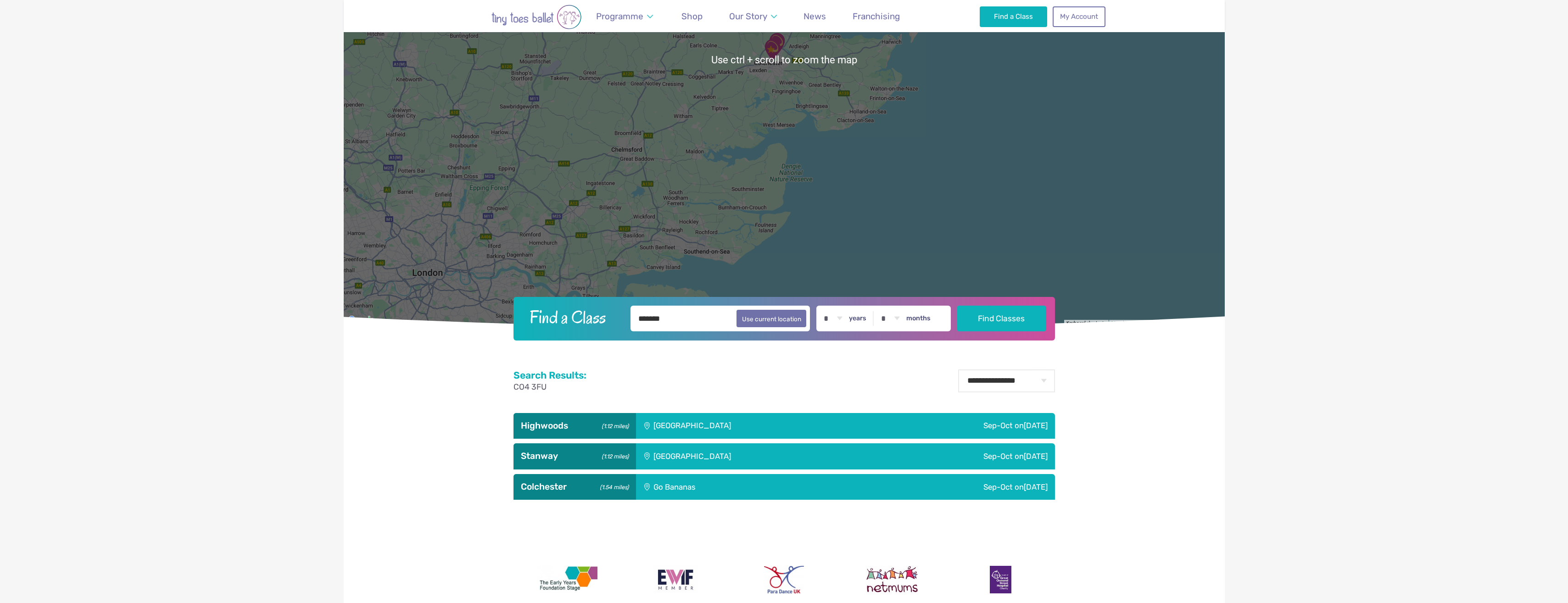
scroll to position [321, 0]
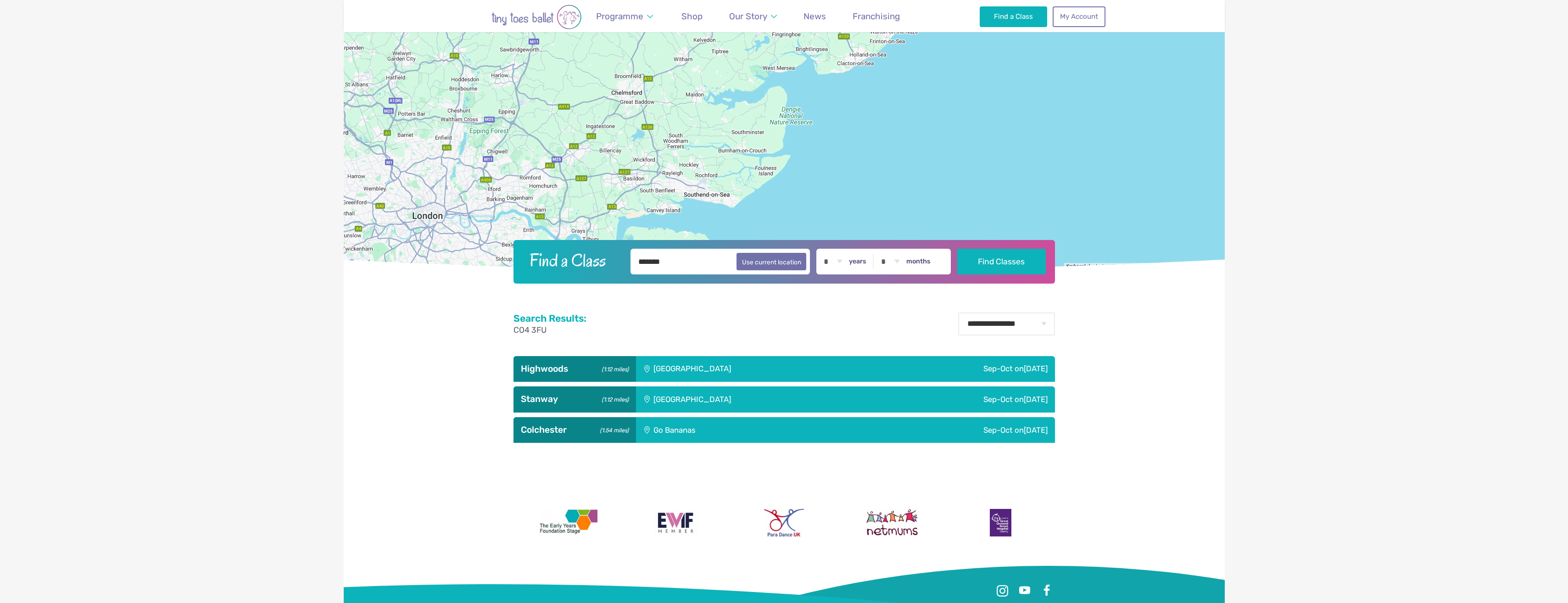
click at [790, 429] on div "Go Bananas" at bounding box center [732, 430] width 193 height 26
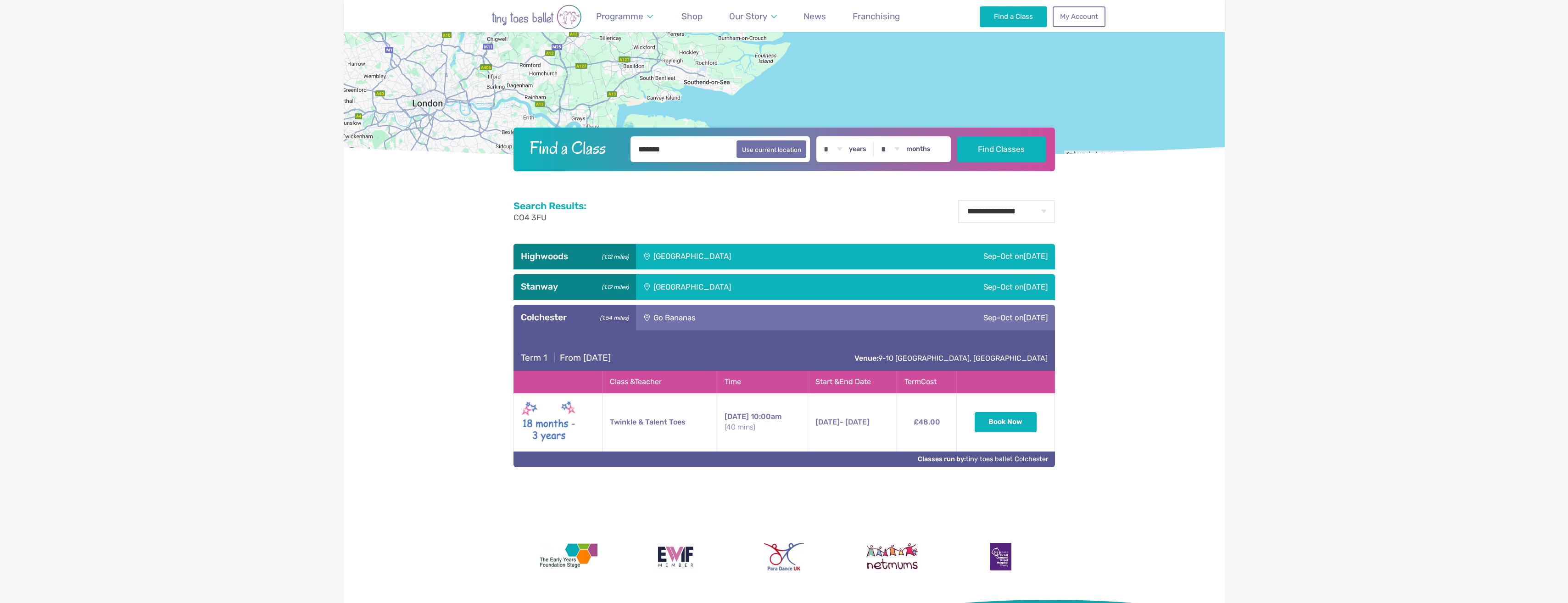
scroll to position [459, 0]
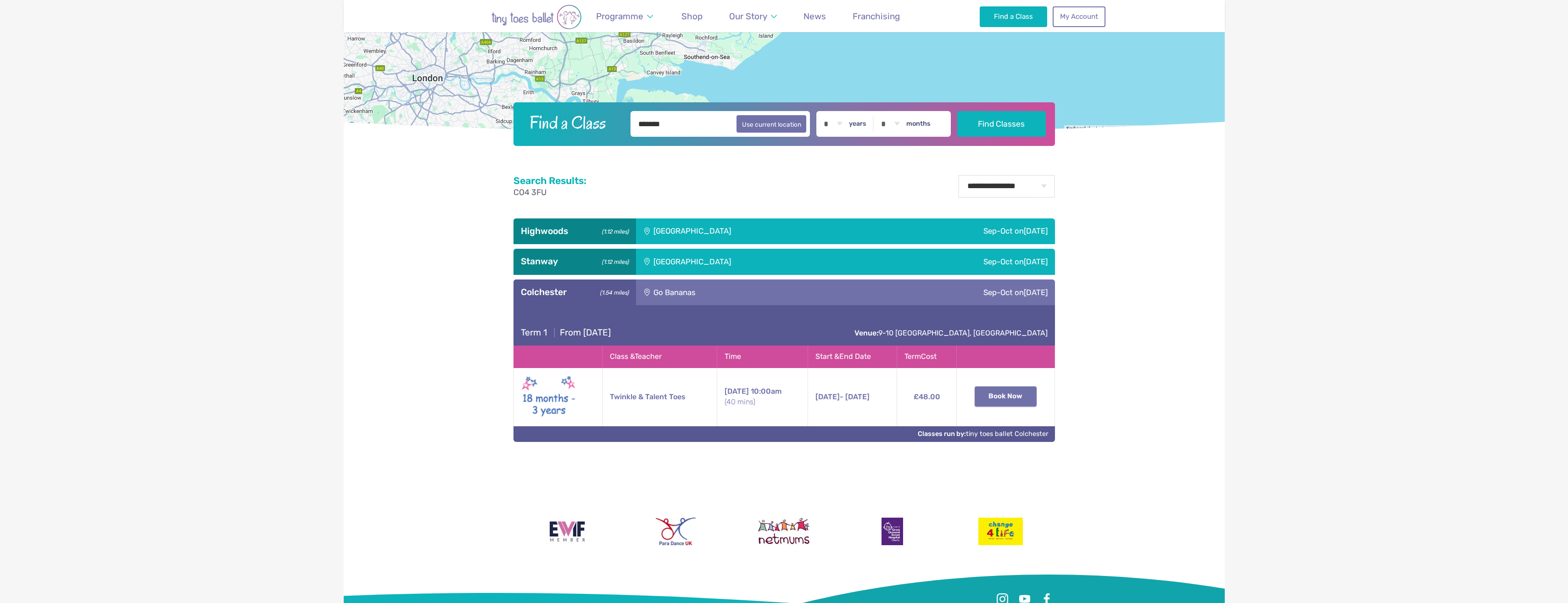
click at [1014, 398] on button "Book Now" at bounding box center [1006, 396] width 62 height 20
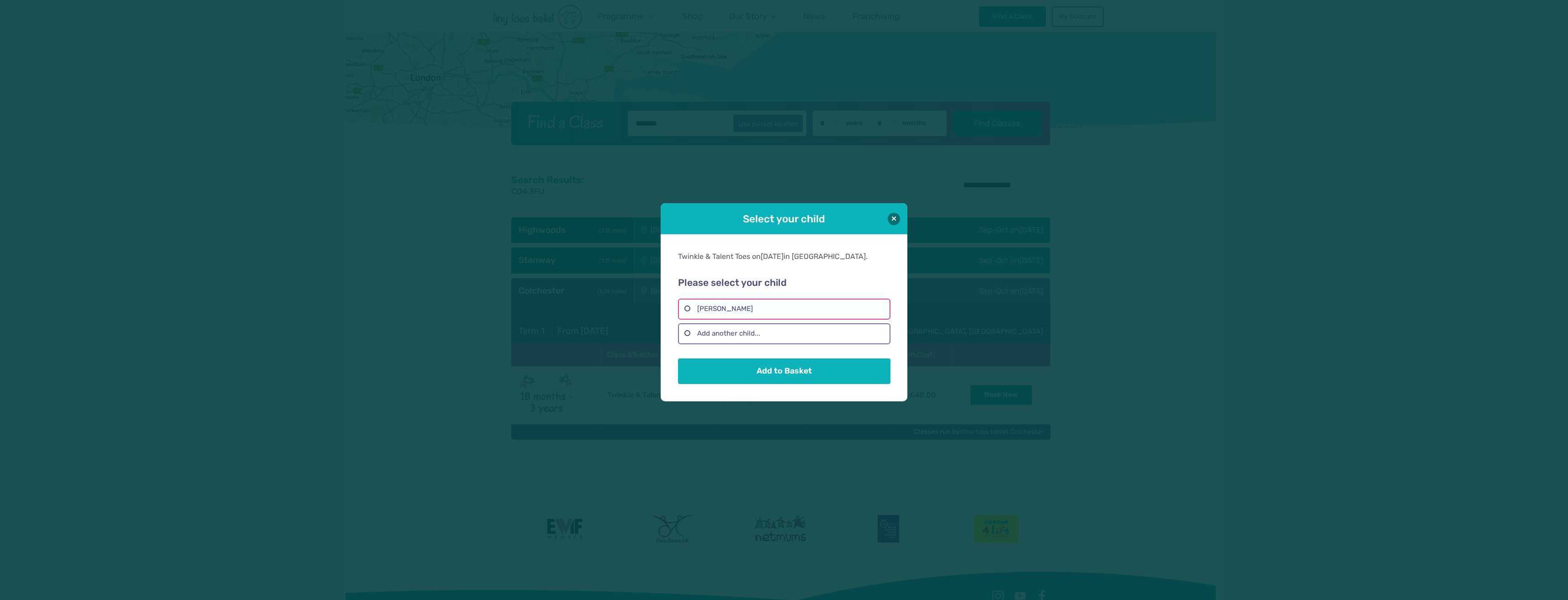
click at [722, 308] on label "Lara Sidhu" at bounding box center [784, 309] width 212 height 21
click at [784, 374] on button "Add to Basket" at bounding box center [784, 371] width 212 height 26
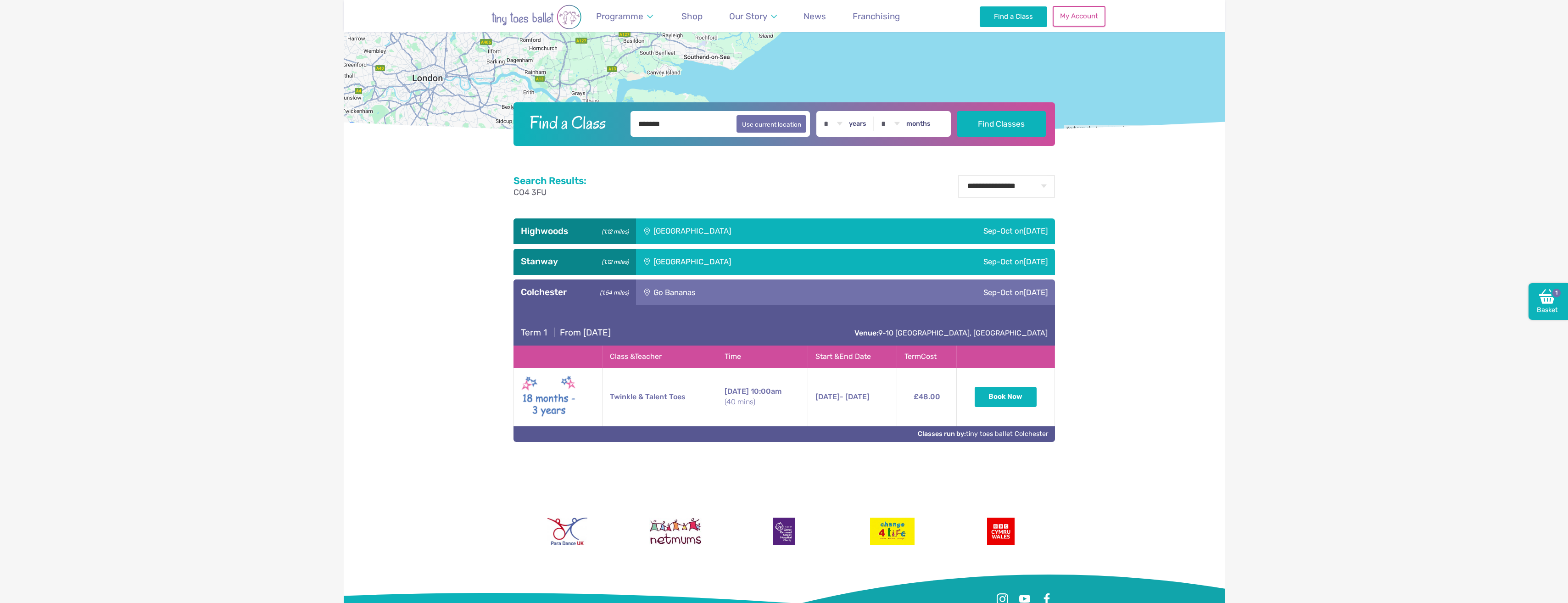
click at [1066, 20] on link "My Account" at bounding box center [1079, 16] width 53 height 20
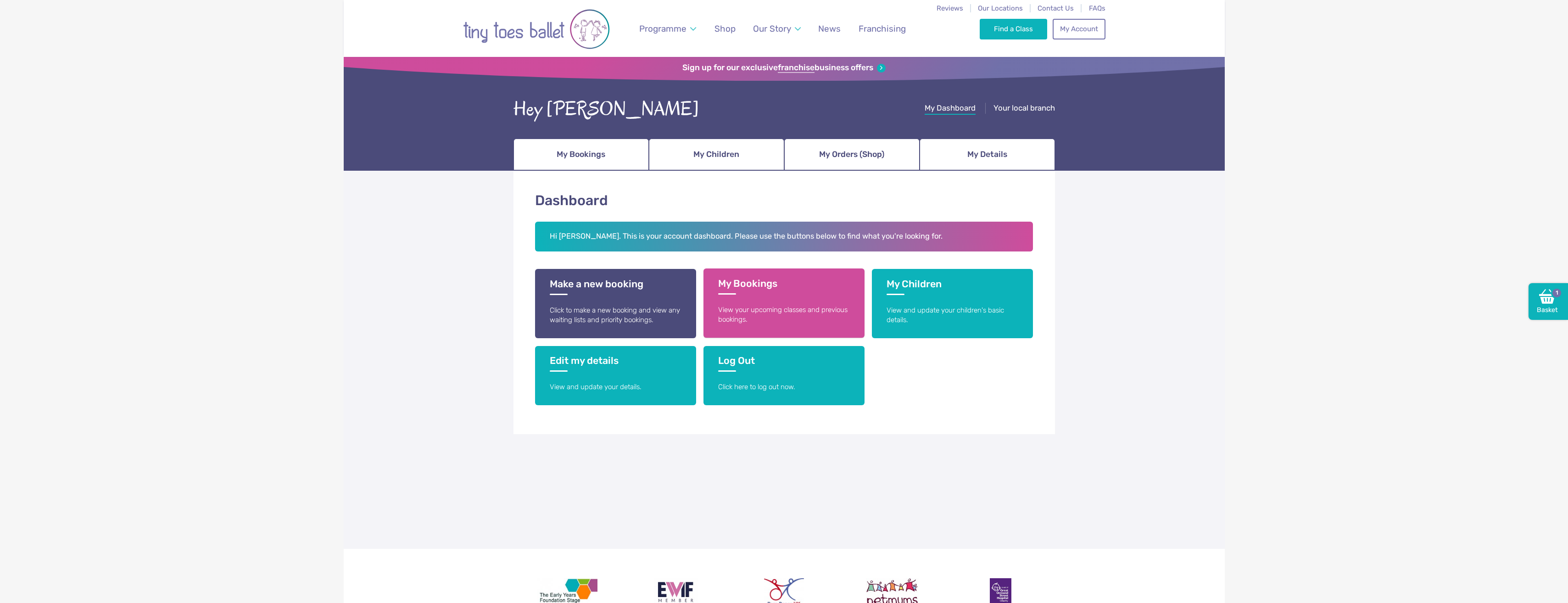
click at [799, 288] on h3 "My Bookings" at bounding box center [784, 286] width 132 height 17
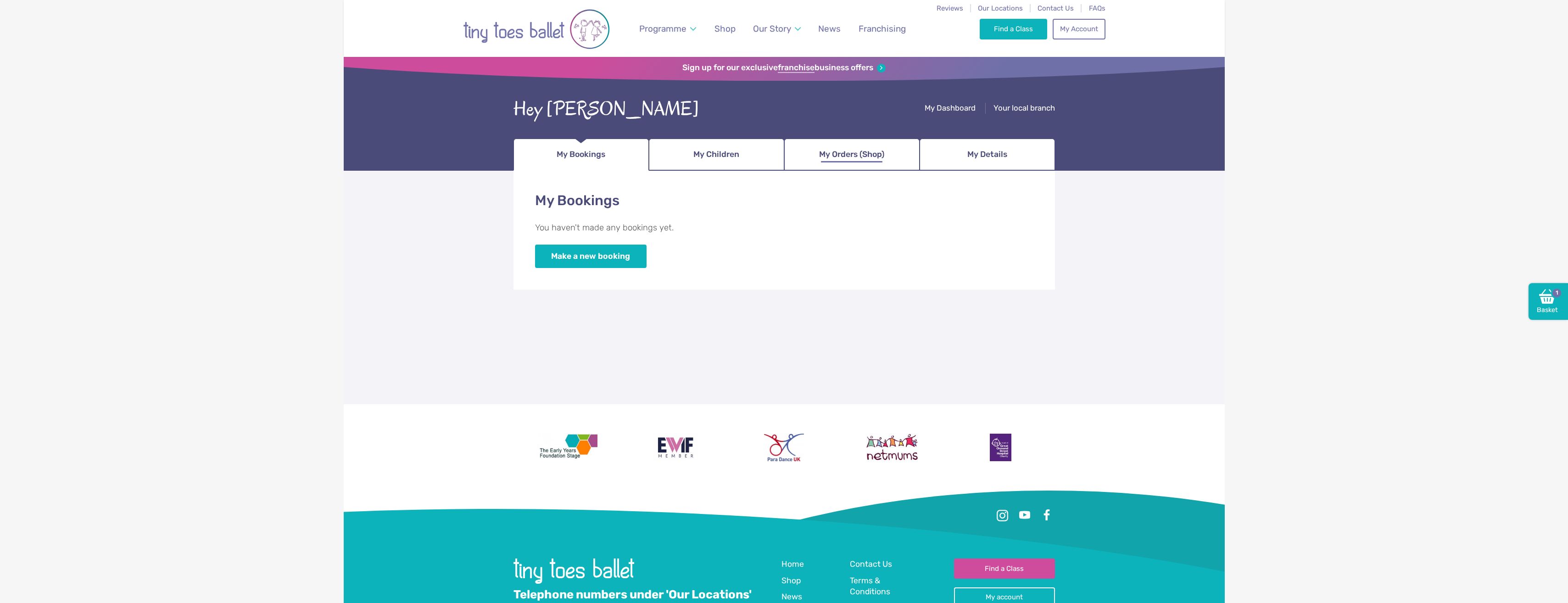
click at [865, 162] on span "My Orders (Shop)" at bounding box center [852, 155] width 65 height 16
click at [839, 161] on span "My Orders (Shop)" at bounding box center [852, 155] width 65 height 16
click at [583, 260] on link "Browse our Shop" at bounding box center [585, 256] width 101 height 24
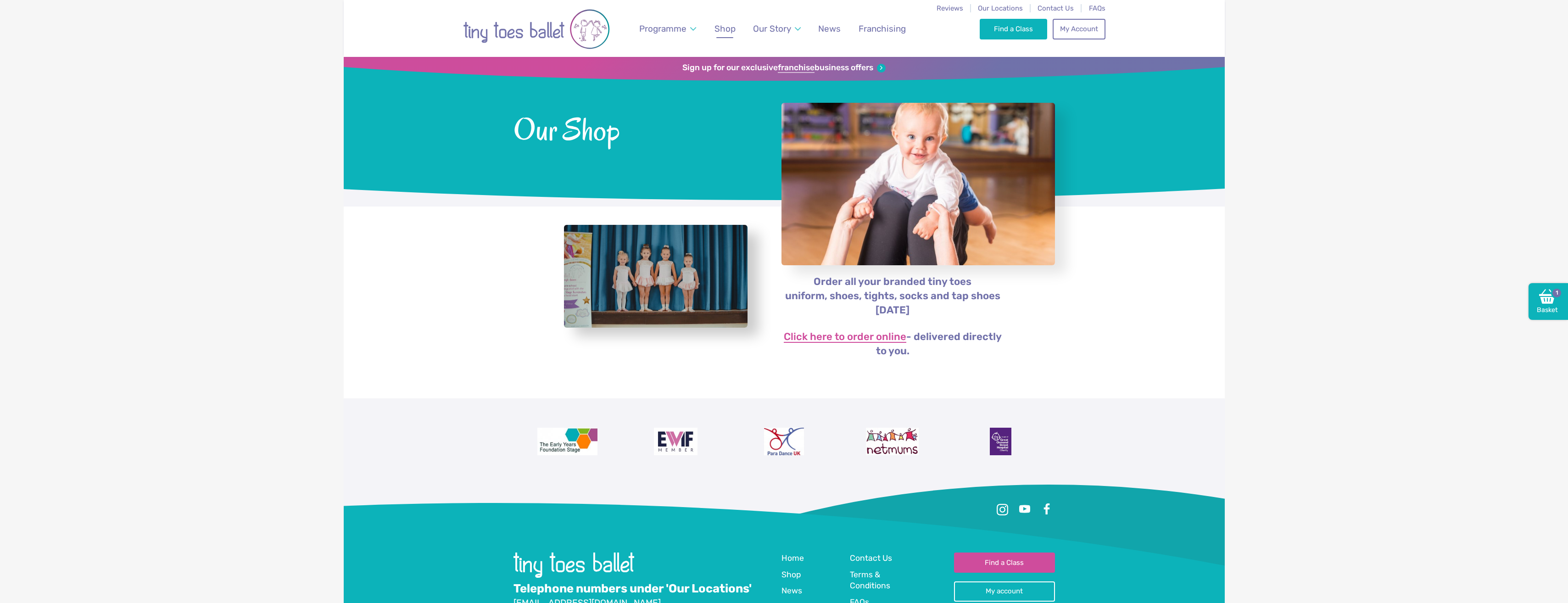
click at [863, 338] on link "Click here to order online" at bounding box center [845, 337] width 122 height 11
